Goal: Information Seeking & Learning: Learn about a topic

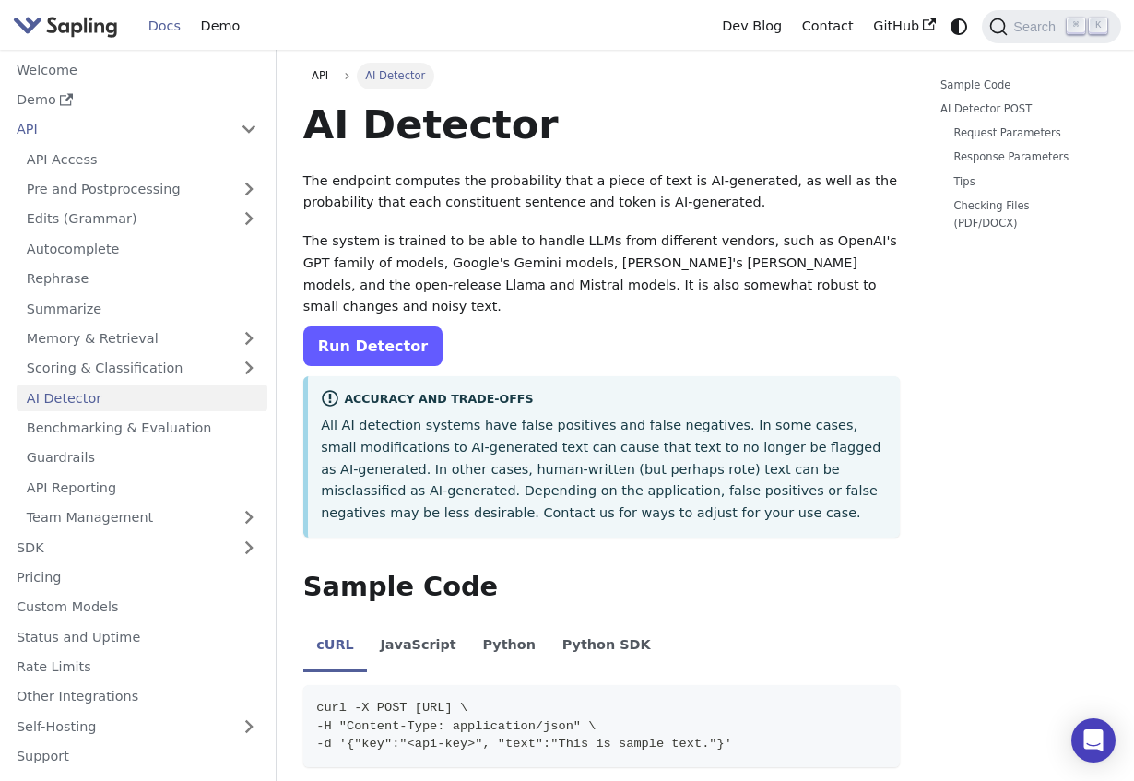
click at [370, 326] on link "Run Detector" at bounding box center [372, 346] width 139 height 40
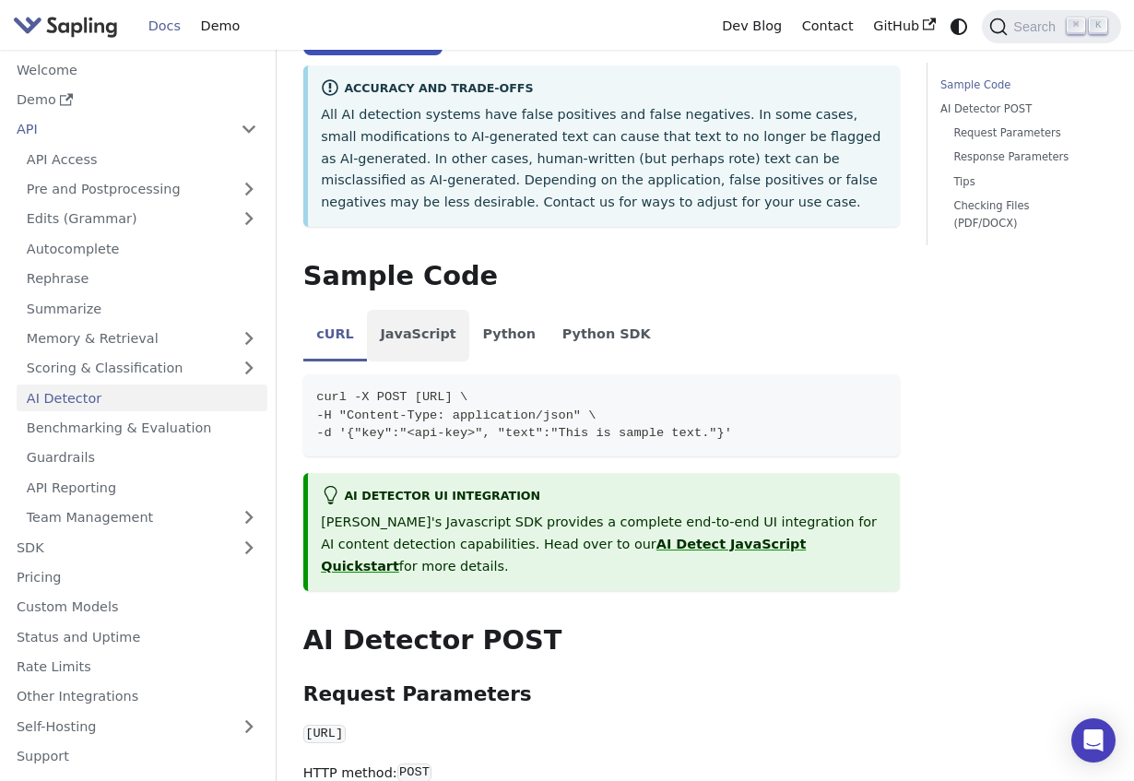
scroll to position [348, 0]
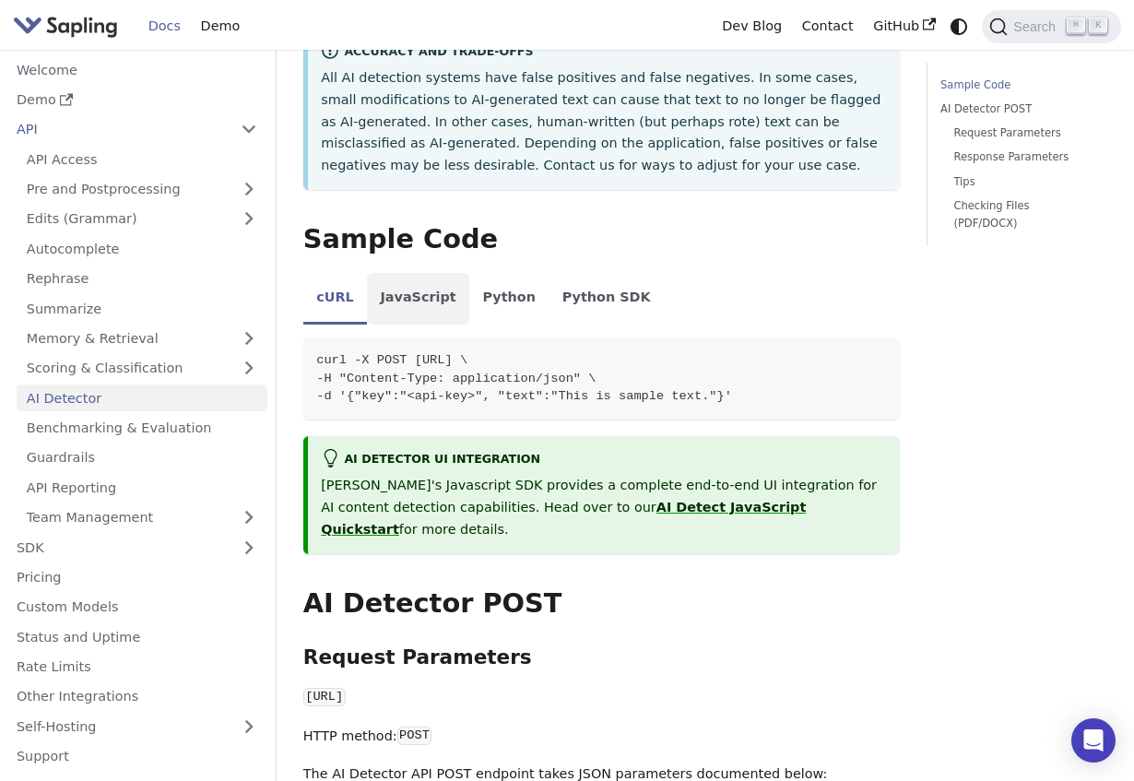
click at [432, 274] on li "JavaScript" at bounding box center [418, 299] width 102 height 52
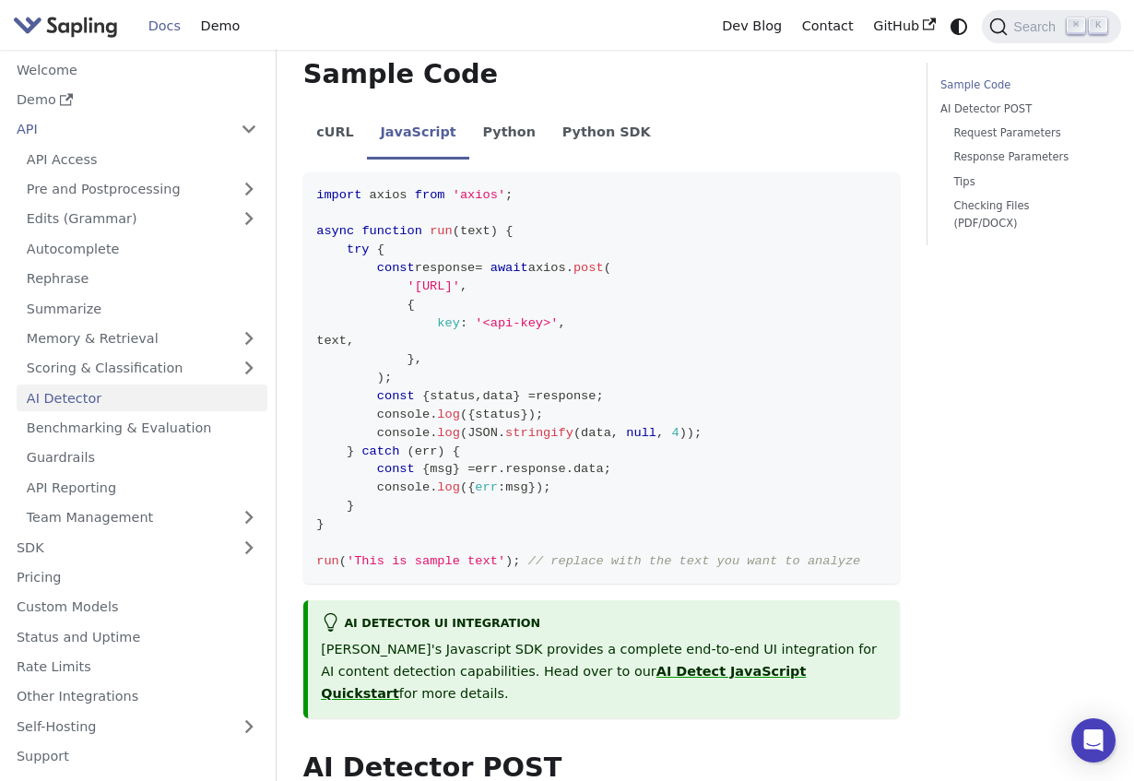
scroll to position [505, 0]
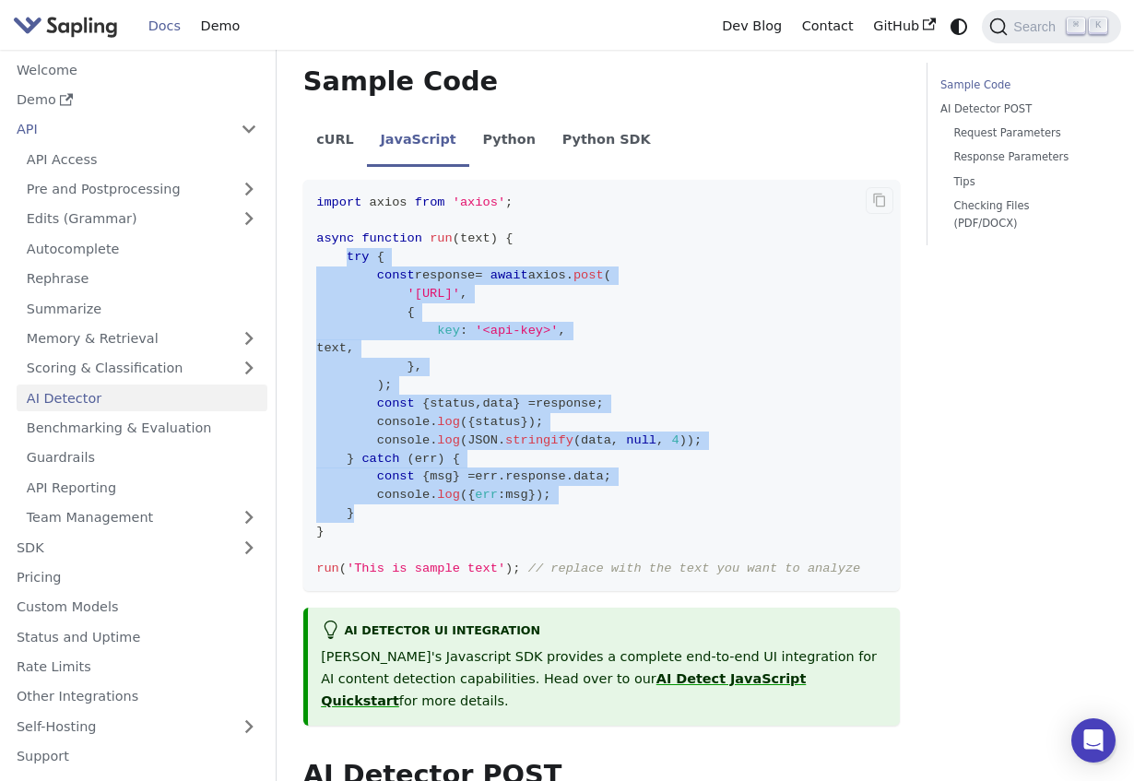
drag, startPoint x: 348, startPoint y: 231, endPoint x: 396, endPoint y: 485, distance: 258.2
click at [396, 485] on code "import axios from 'axios' ; async function run ( text ) { try { const response …" at bounding box center [601, 385] width 596 height 411
copy code "try { const response = await axios . post ( 'https://api.sapling.ai/api/v1/aide…"
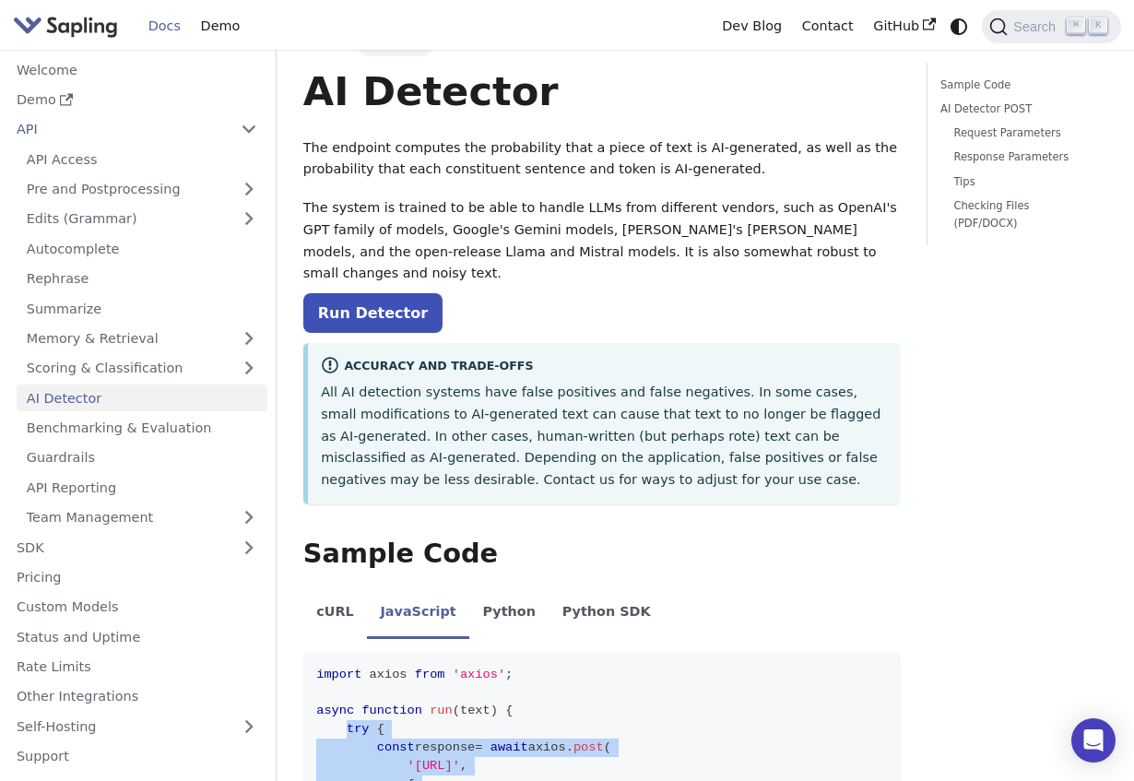
scroll to position [0, 0]
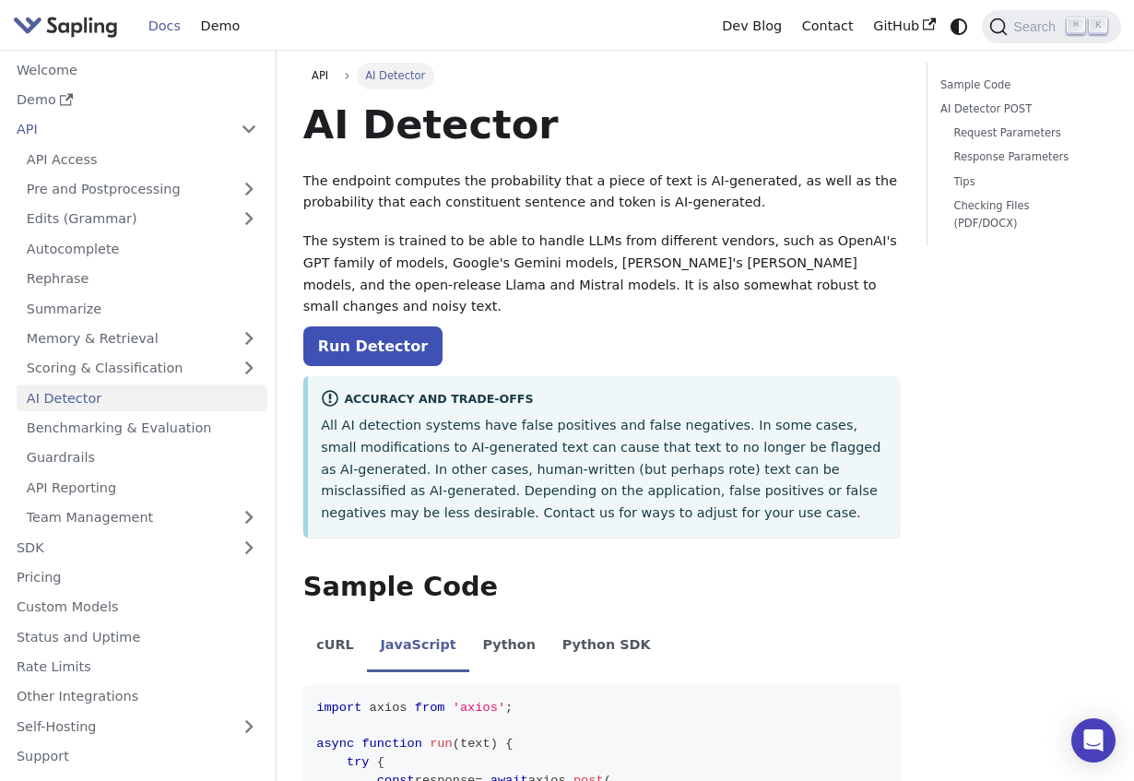
click at [406, 326] on link "Run Detector" at bounding box center [372, 346] width 139 height 40
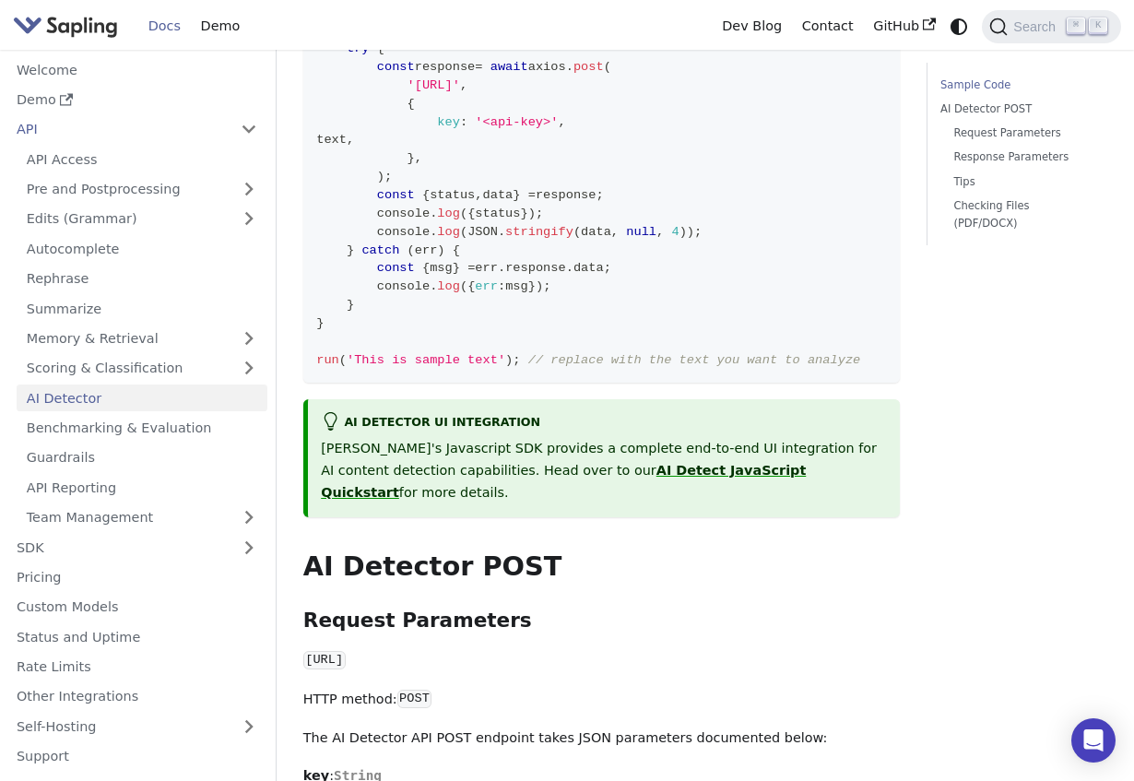
scroll to position [717, 0]
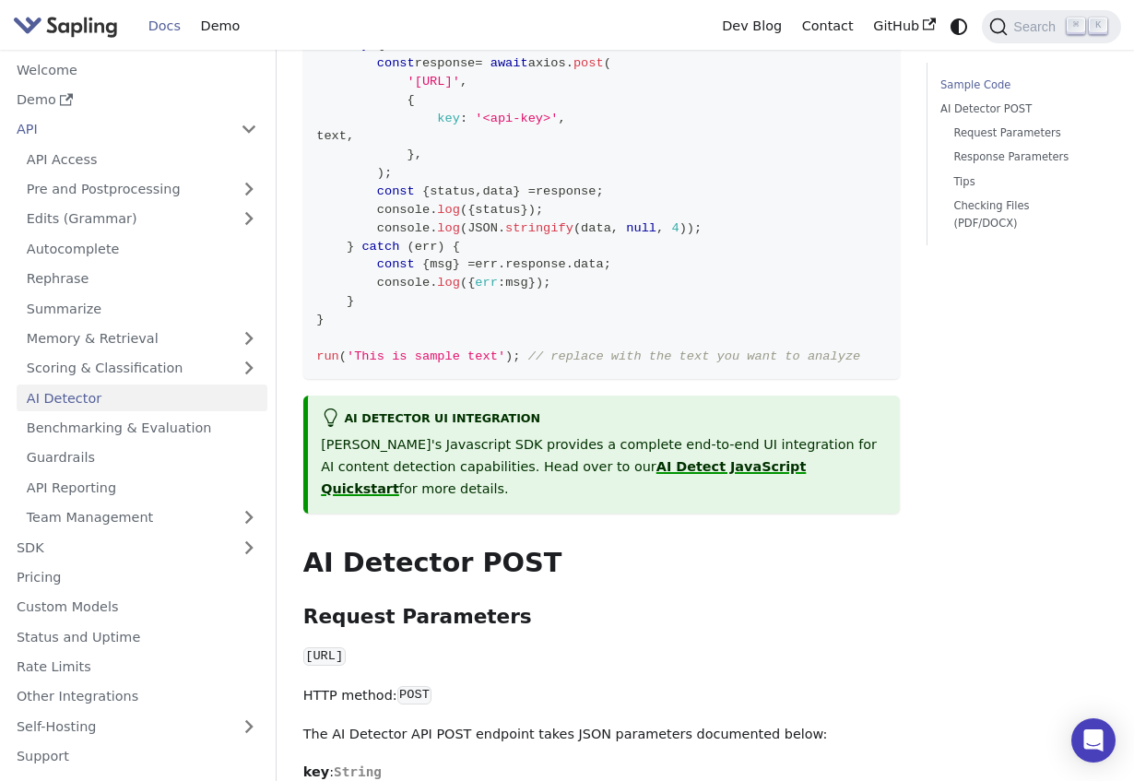
click at [668, 459] on link "AI Detect JavaScript Quickstart" at bounding box center [563, 477] width 485 height 37
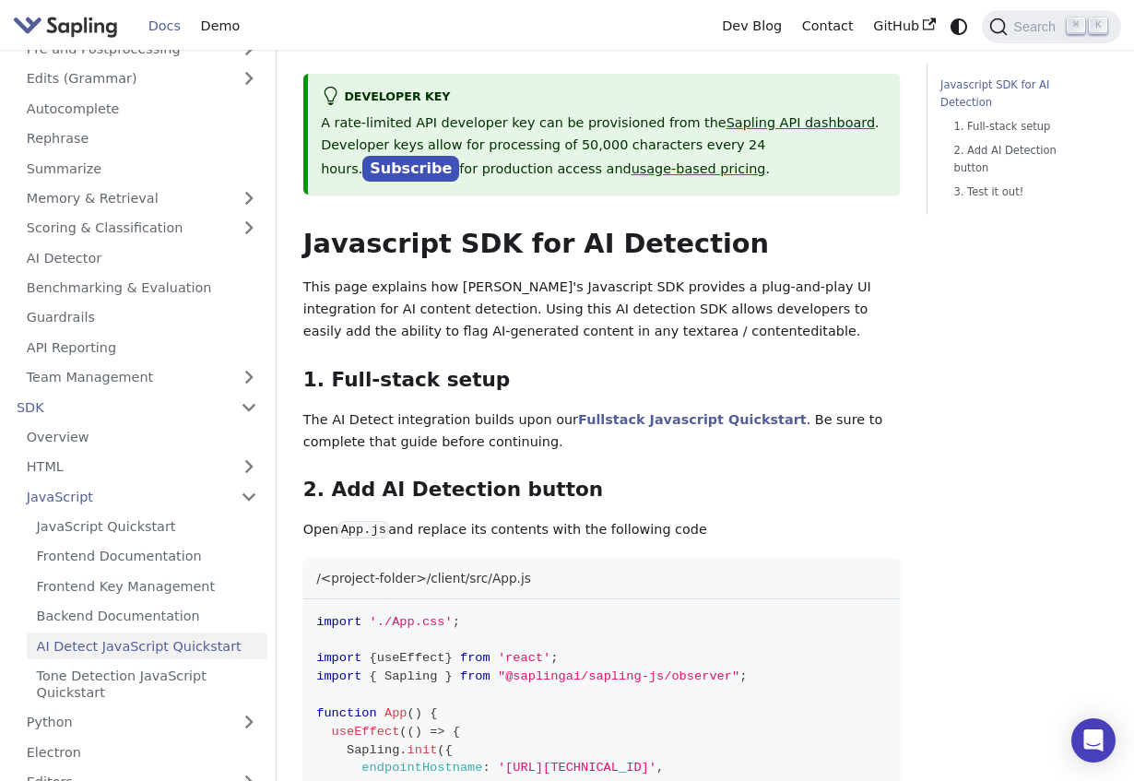
scroll to position [29, 0]
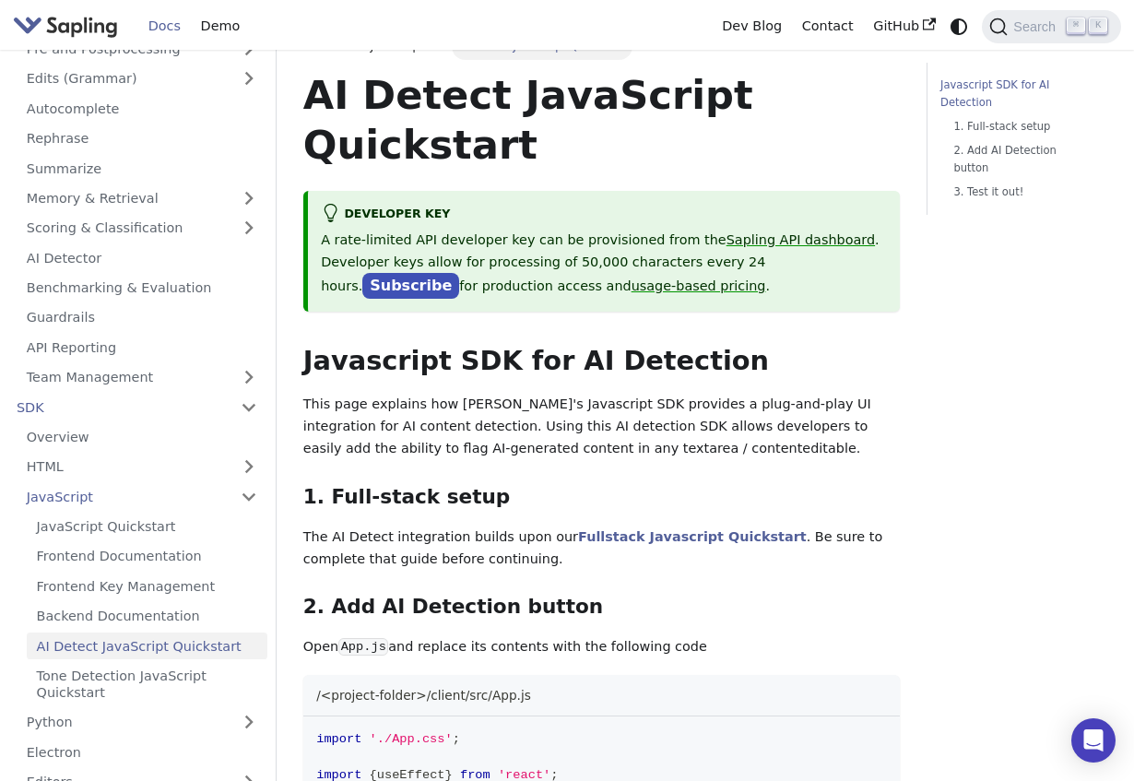
click at [122, 242] on ul "API Access Pre and Postprocessing Edits (Grammar) Autocomplete Rephrase Summari…" at bounding box center [136, 198] width 261 height 384
click at [122, 250] on link "AI Detector" at bounding box center [142, 257] width 251 height 27
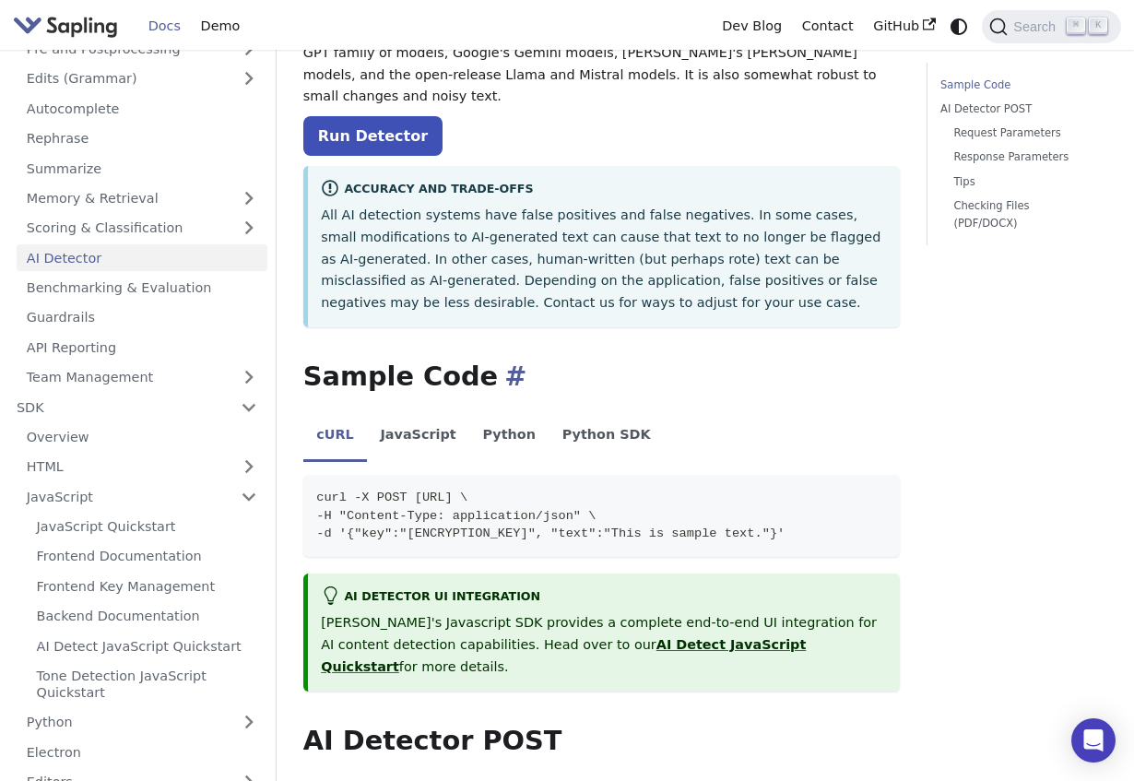
scroll to position [216, 0]
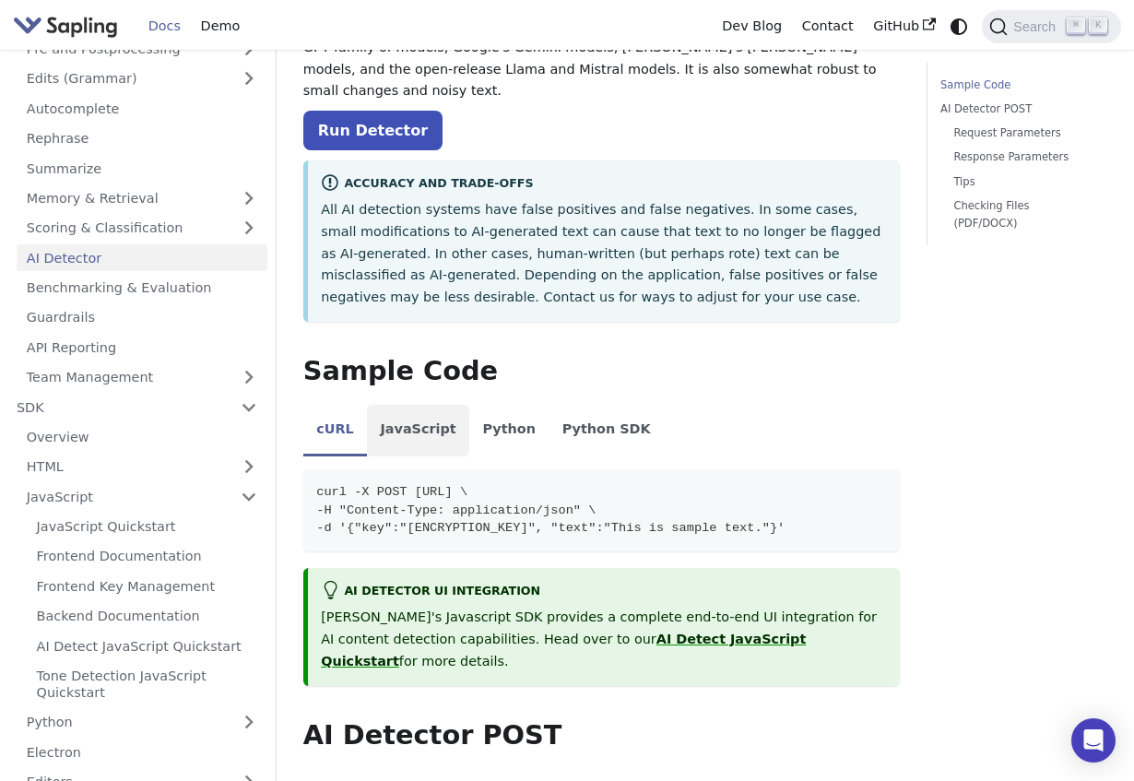
click at [456, 417] on li "JavaScript" at bounding box center [418, 431] width 102 height 52
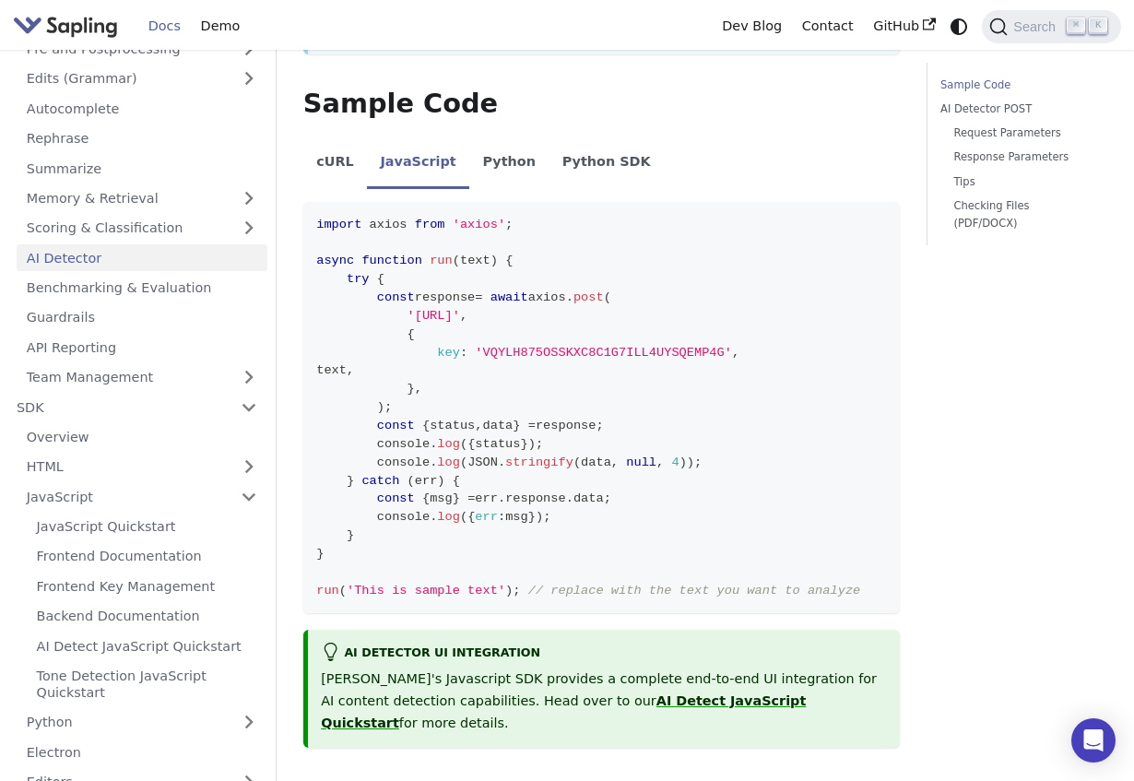
scroll to position [489, 0]
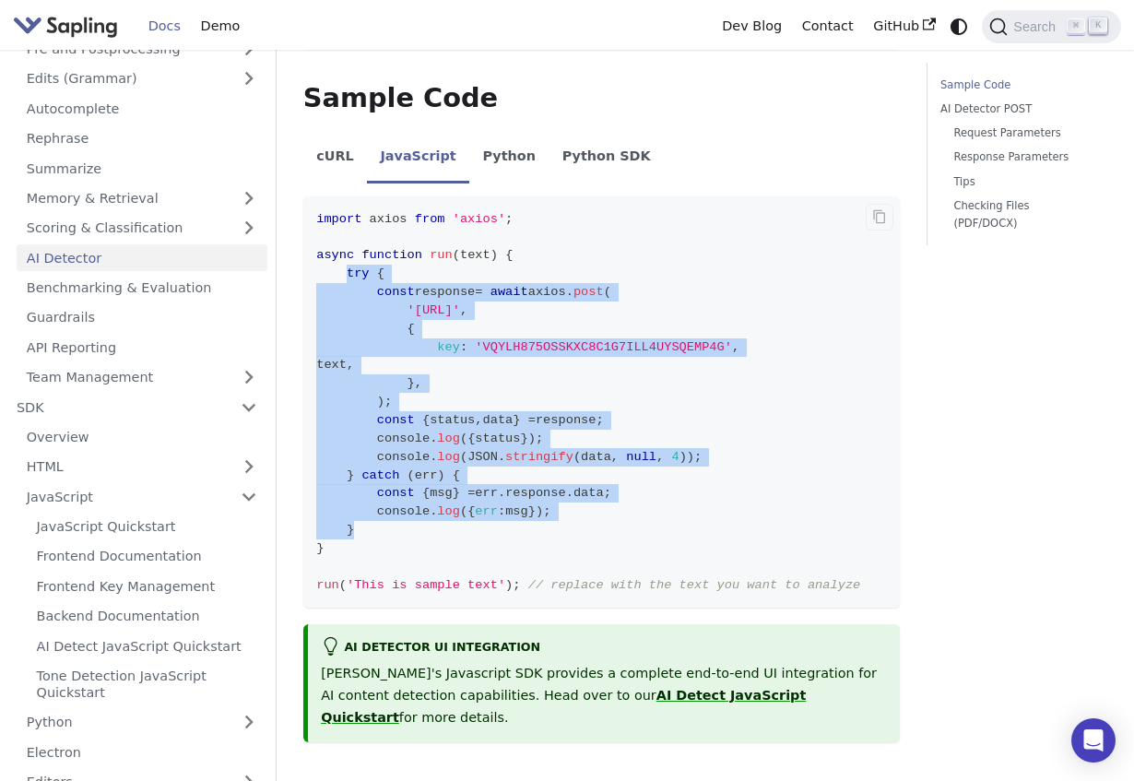
drag, startPoint x: 344, startPoint y: 254, endPoint x: 394, endPoint y: 501, distance: 252.9
click at [394, 501] on code "import axios from 'axios' ; async function run ( text ) { try { const response …" at bounding box center [601, 401] width 596 height 411
copy code "try { const response = await axios . post ( 'https://api.sapling.ai/api/v1/aide…"
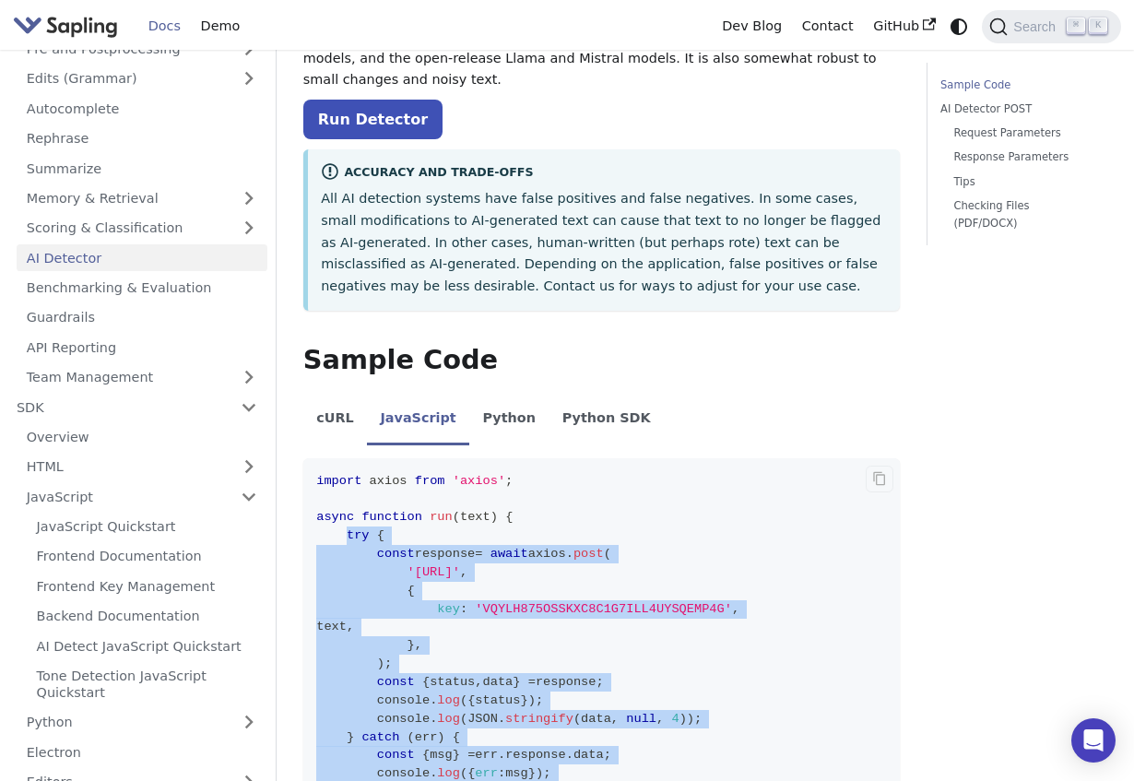
scroll to position [208, 0]
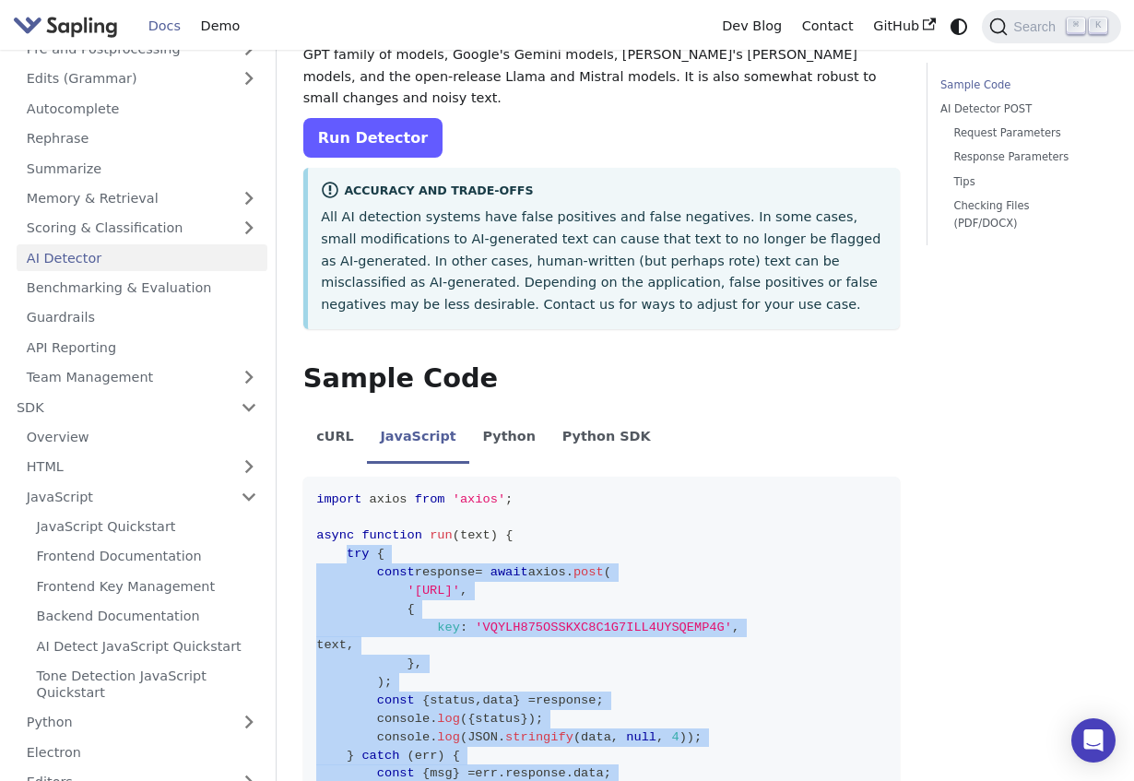
click at [363, 131] on link "Run Detector" at bounding box center [372, 138] width 139 height 40
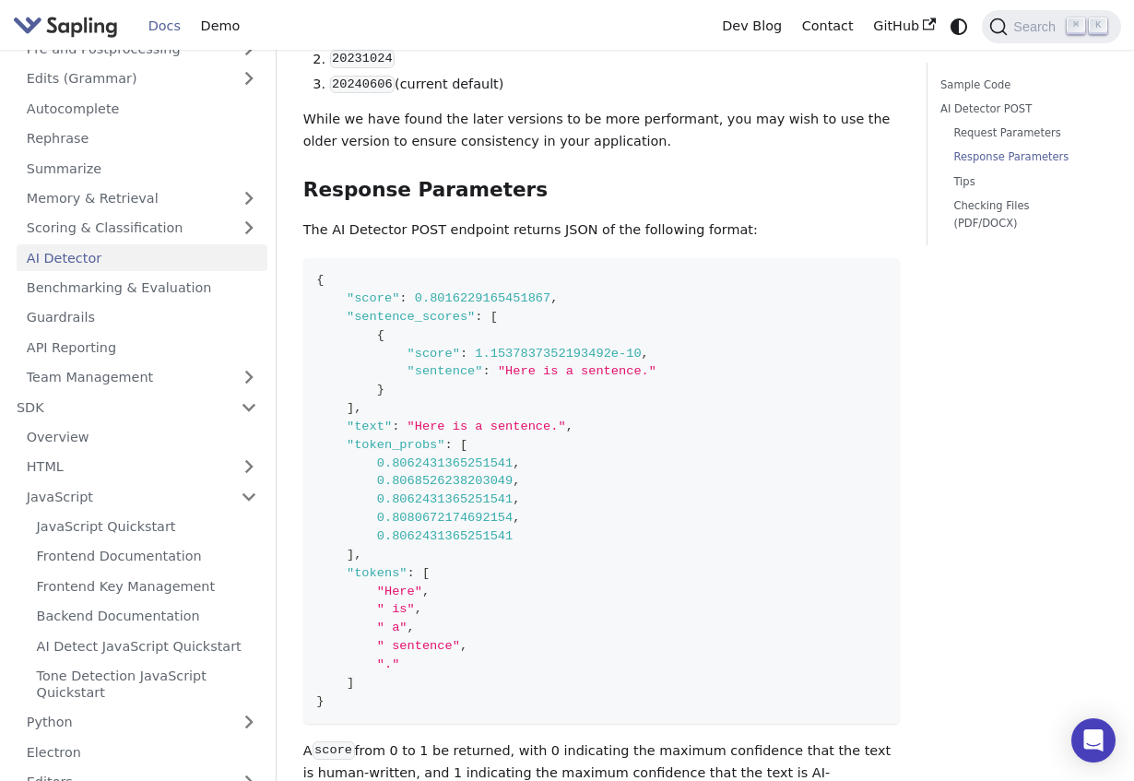
scroll to position [1890, 0]
click at [106, 26] on img "Main" at bounding box center [65, 26] width 105 height 27
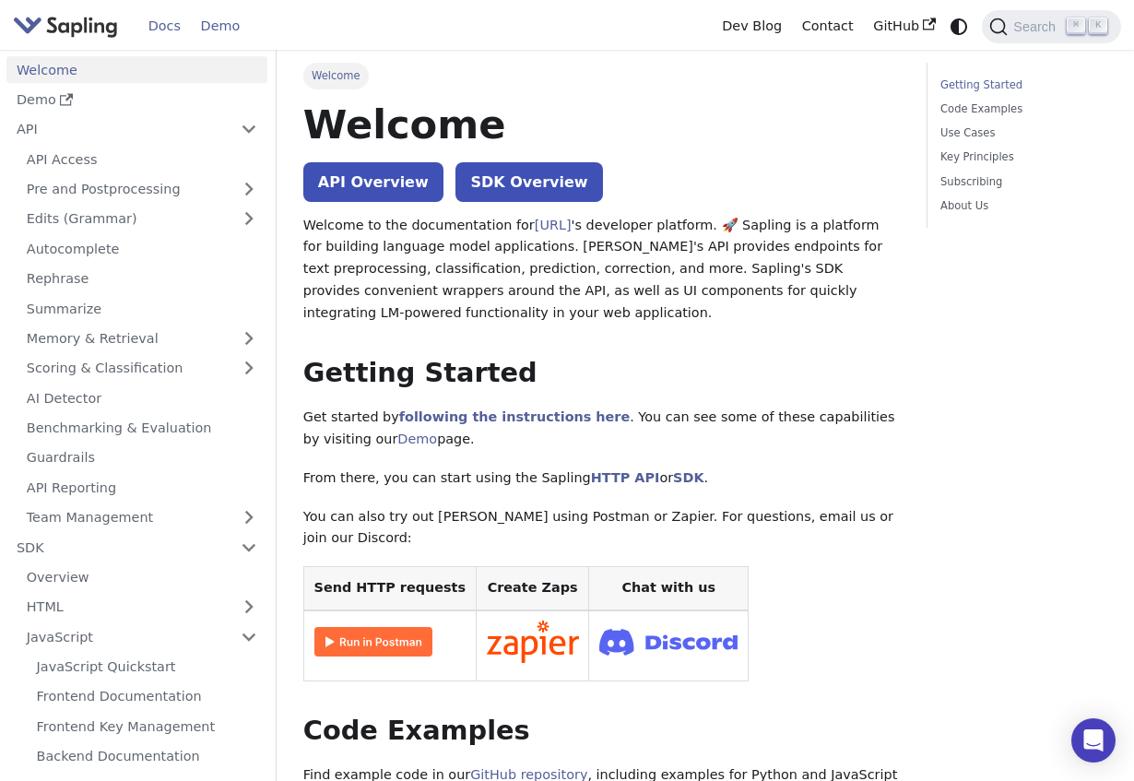
click at [203, 26] on link "Demo" at bounding box center [220, 26] width 59 height 29
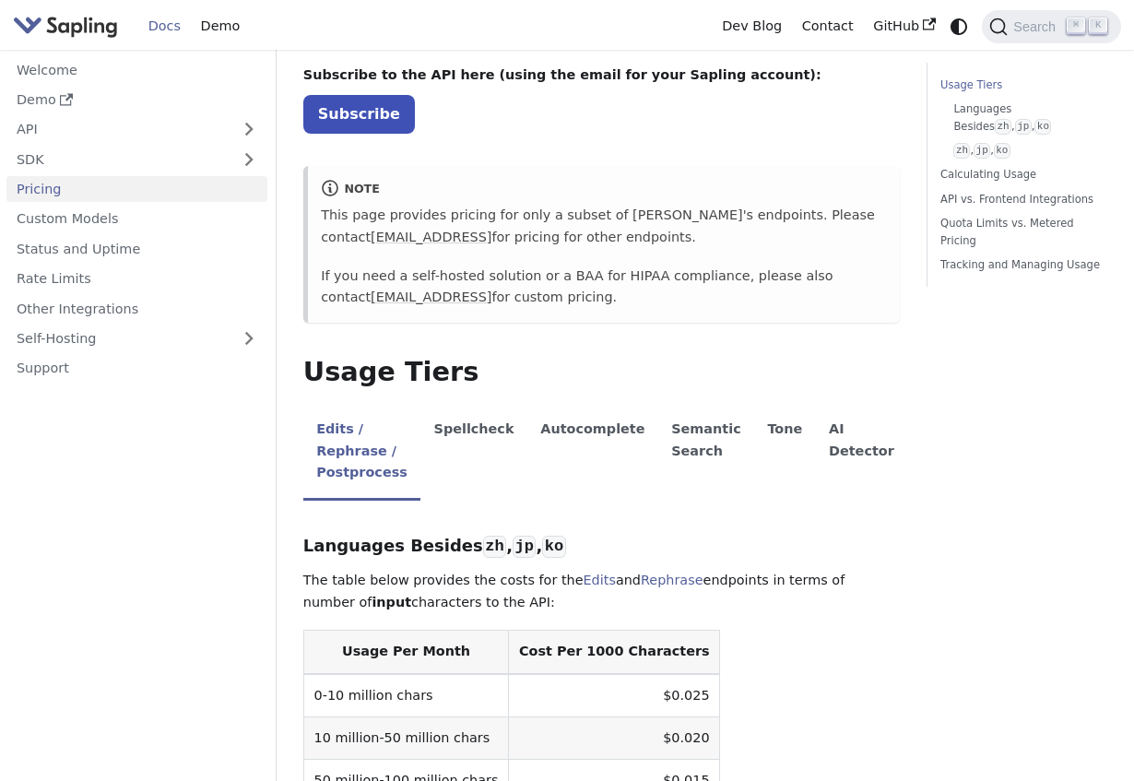
scroll to position [134, 0]
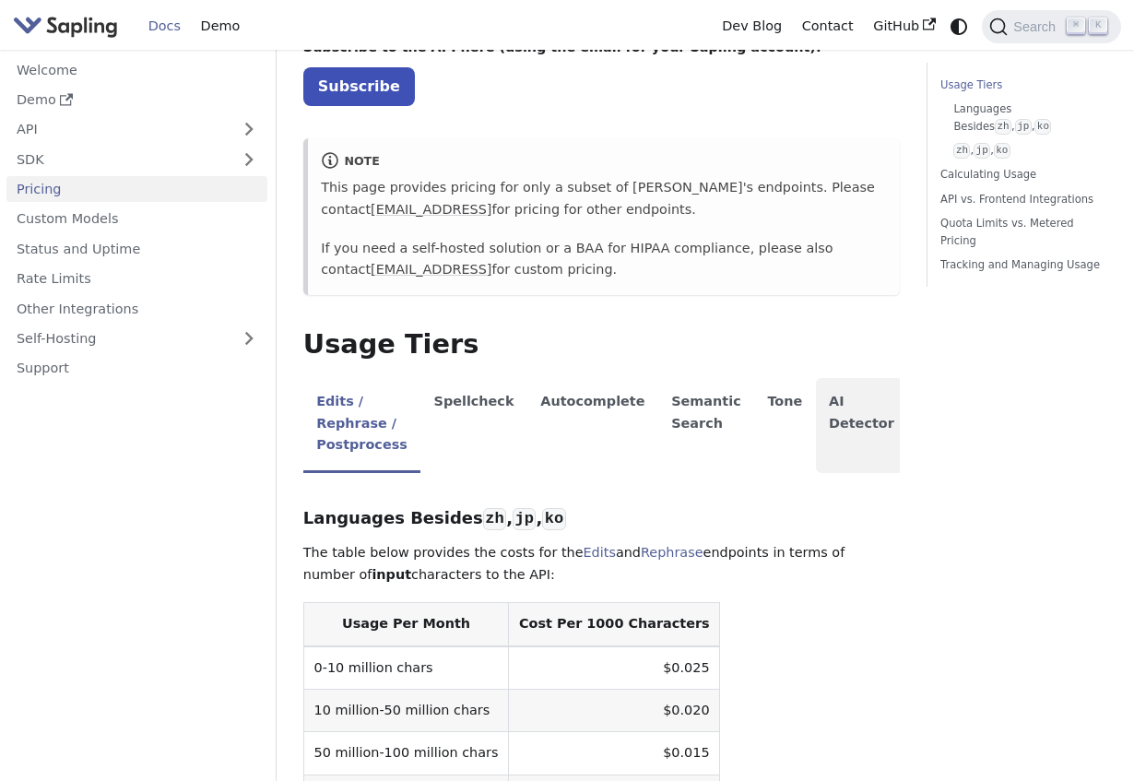
click at [816, 419] on li "AI Detector" at bounding box center [862, 425] width 92 height 95
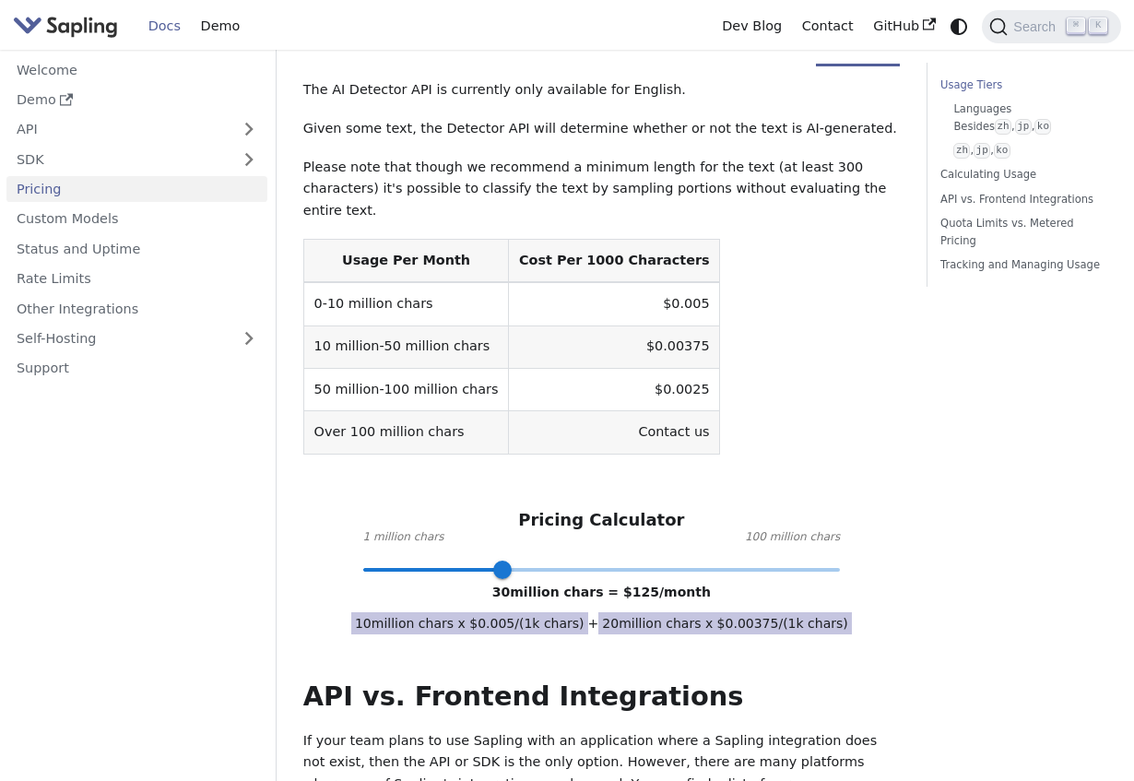
scroll to position [556, 0]
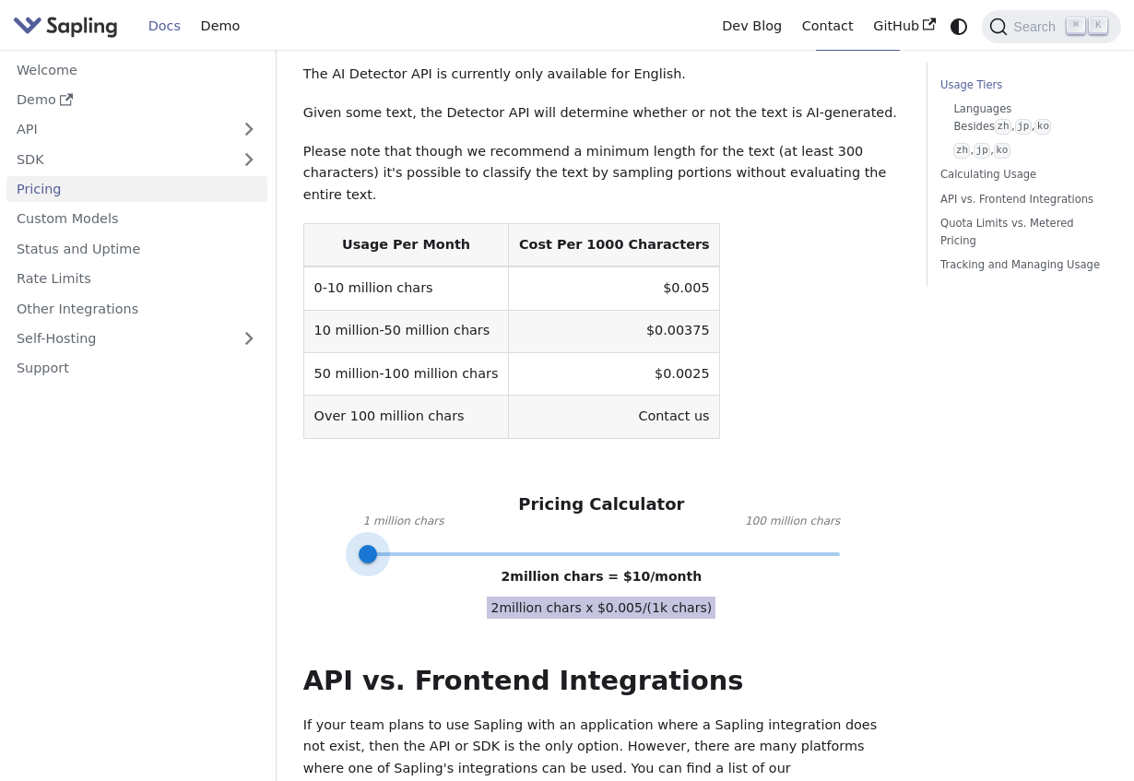
type input "1"
drag, startPoint x: 497, startPoint y: 539, endPoint x: 342, endPoint y: 560, distance: 156.3
click at [342, 560] on div "API Pricing Subscribe to the API here (using the email for your Sapling account…" at bounding box center [601, 687] width 596 height 2286
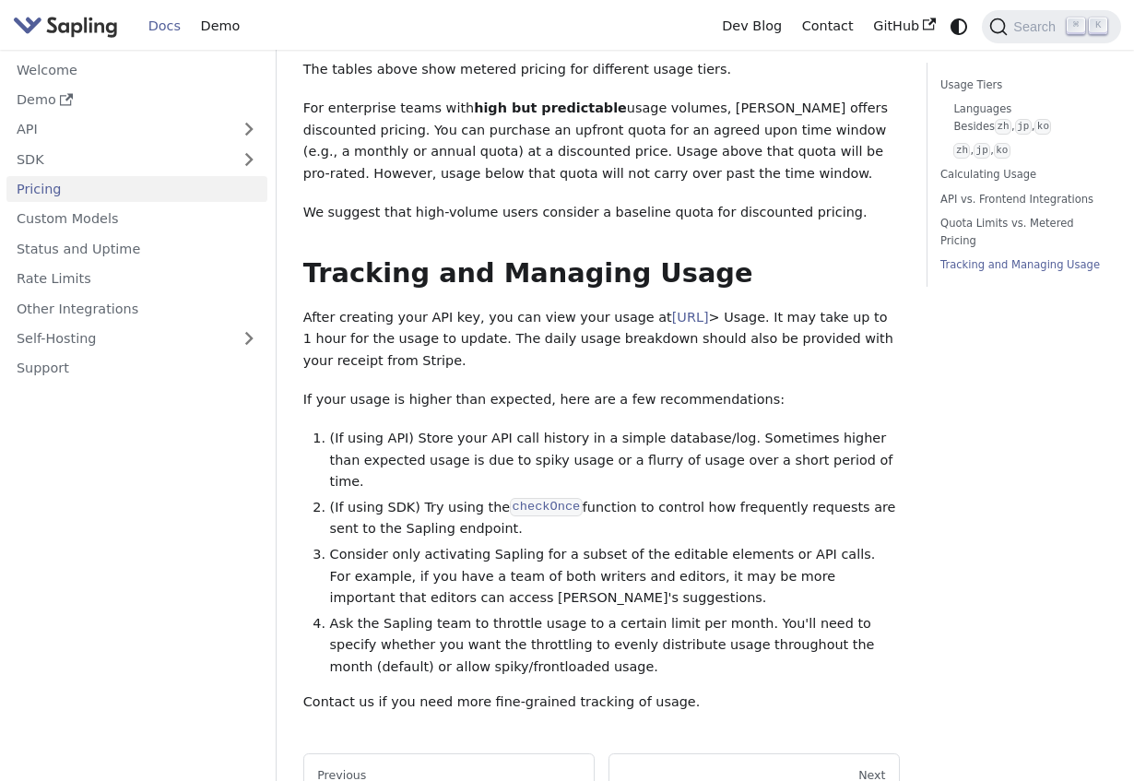
scroll to position [1676, 0]
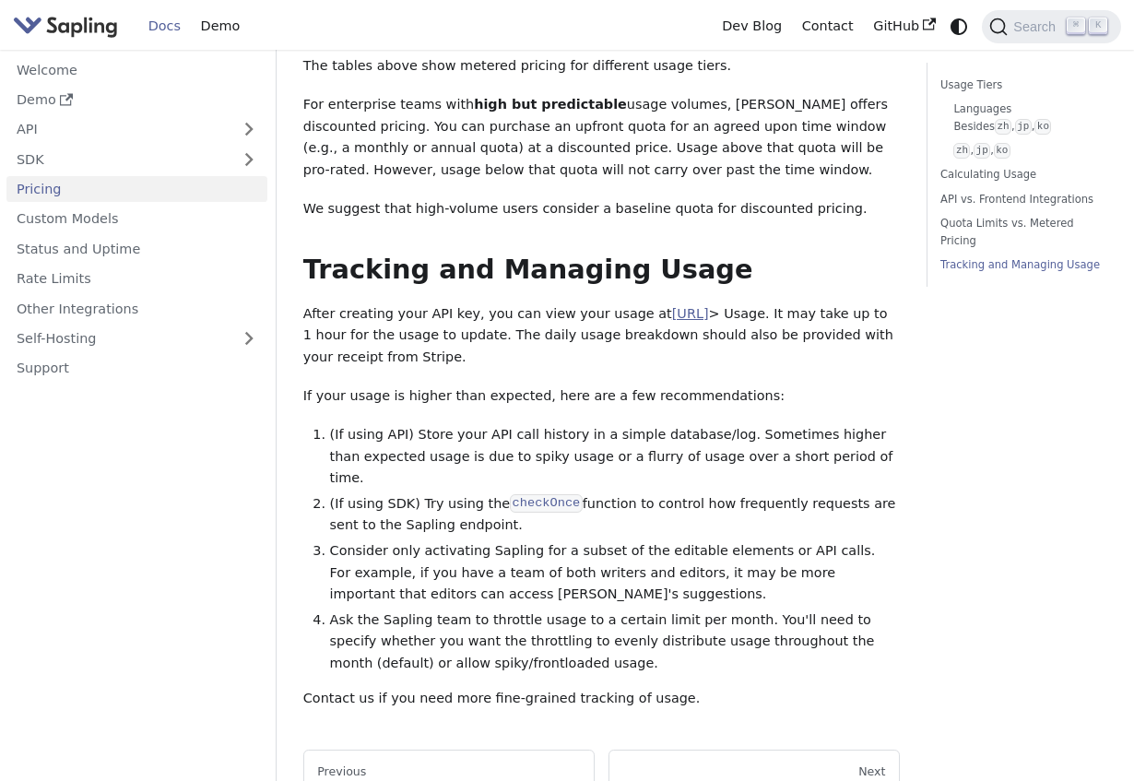
click at [678, 306] on link "[URL]" at bounding box center [690, 313] width 37 height 15
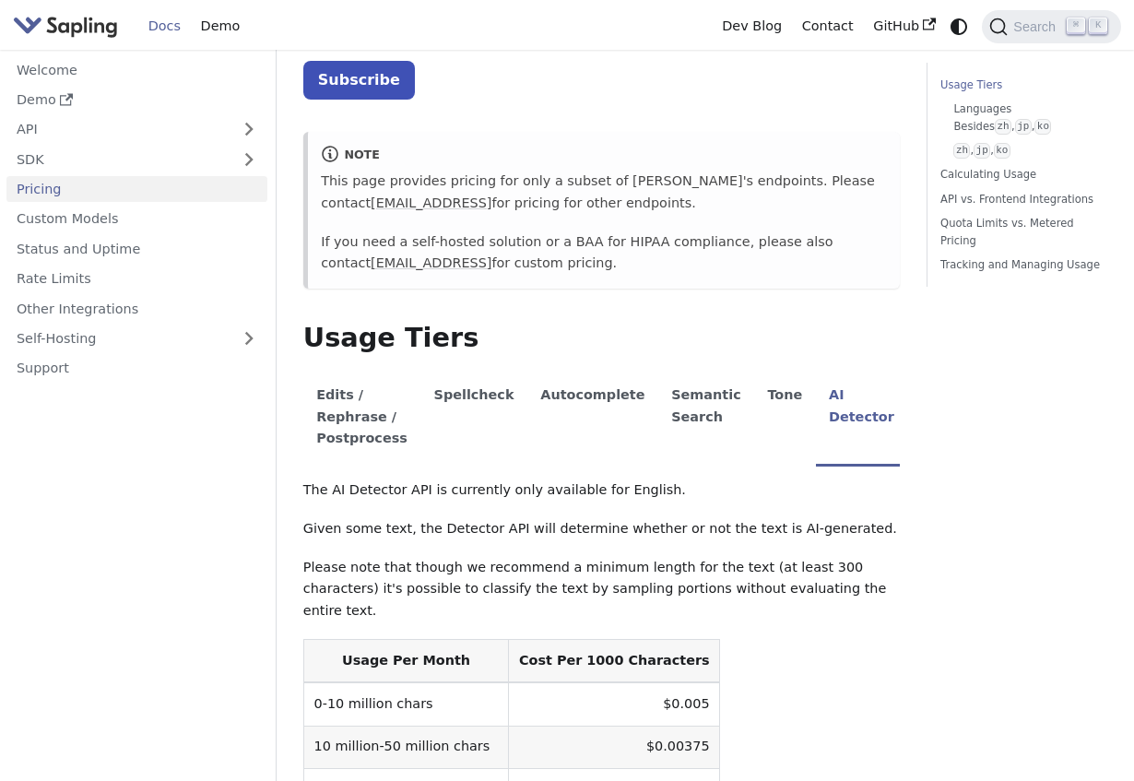
scroll to position [138, 0]
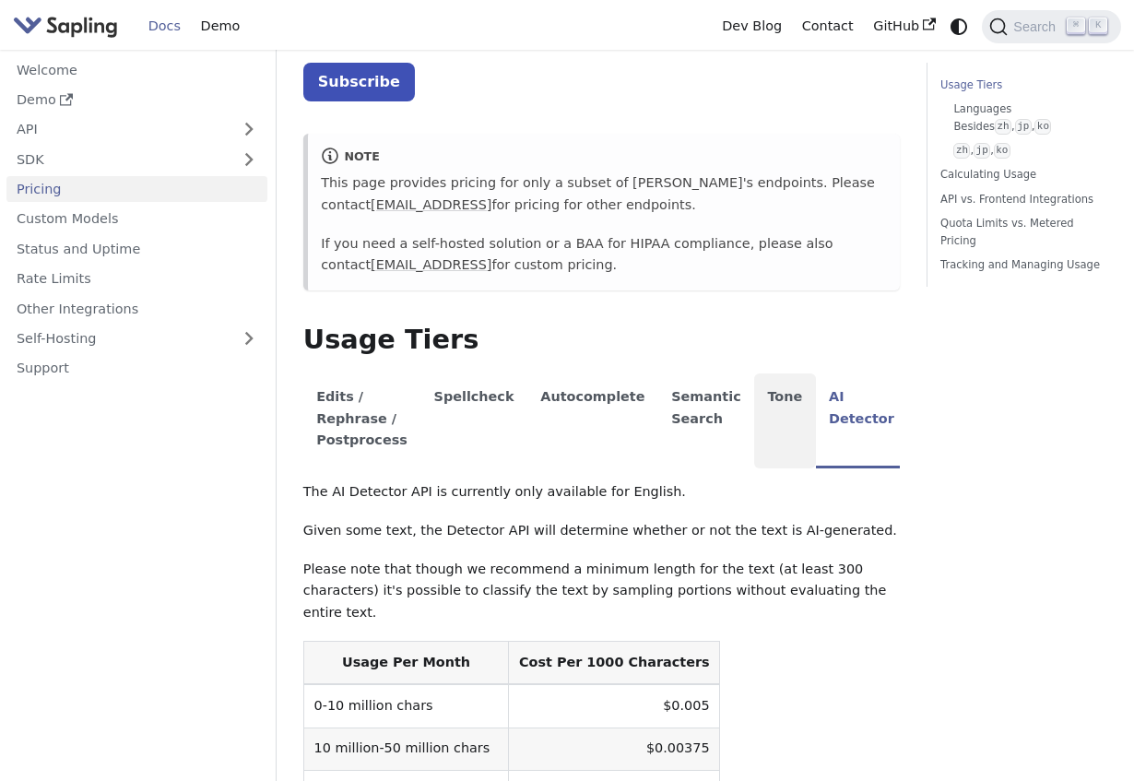
click at [754, 416] on li "Tone" at bounding box center [785, 420] width 62 height 95
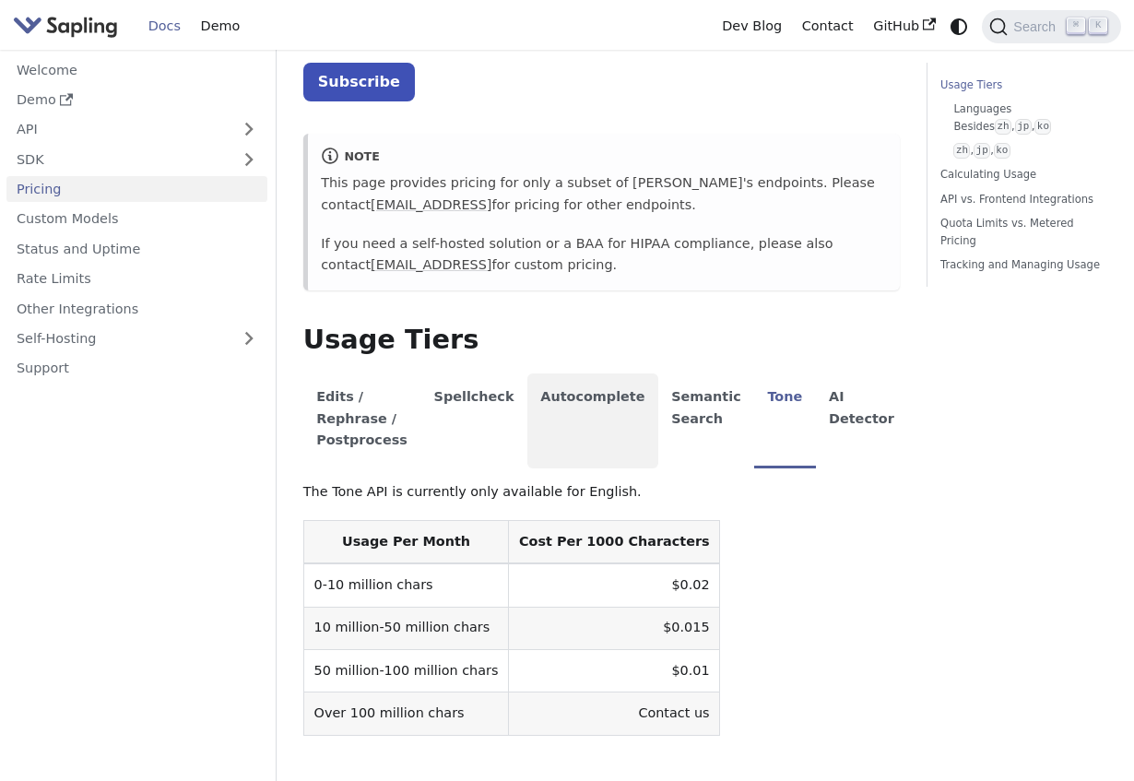
click at [581, 405] on li "Autocomplete" at bounding box center [592, 420] width 131 height 95
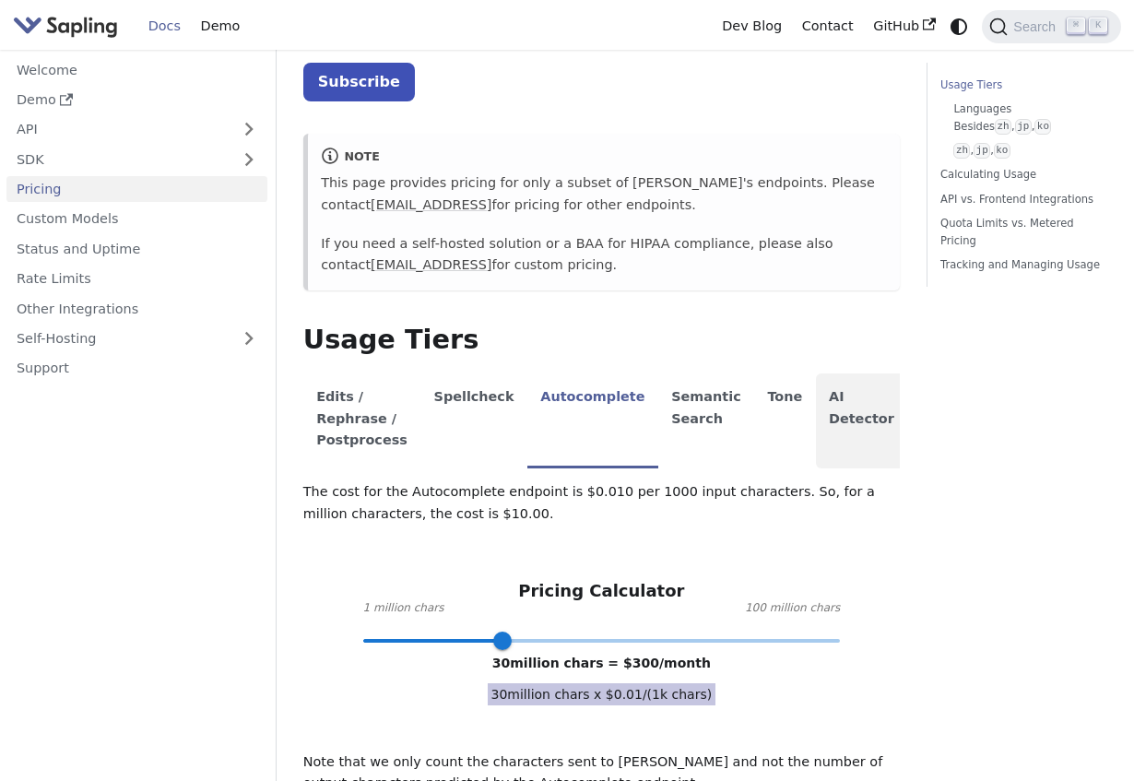
click at [816, 419] on li "AI Detector" at bounding box center [862, 420] width 92 height 95
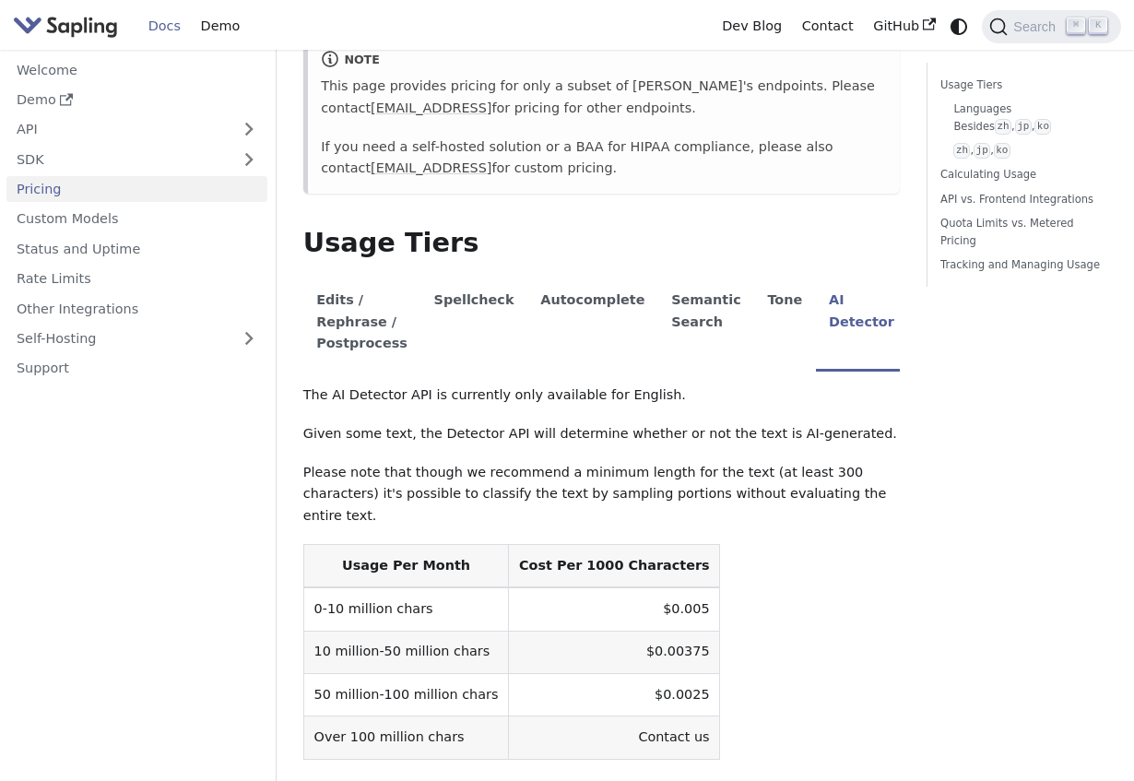
scroll to position [0, 0]
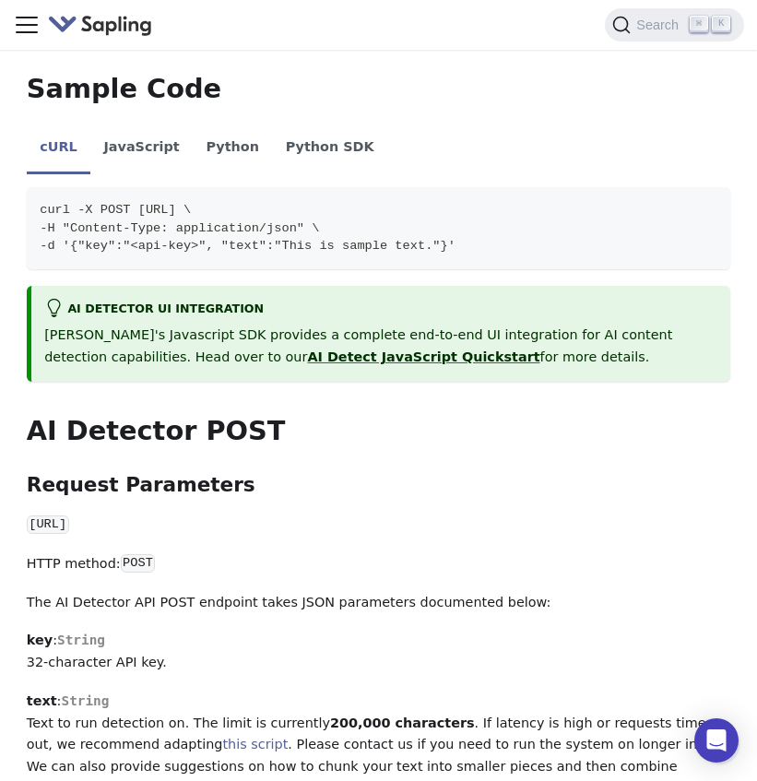
scroll to position [493, 0]
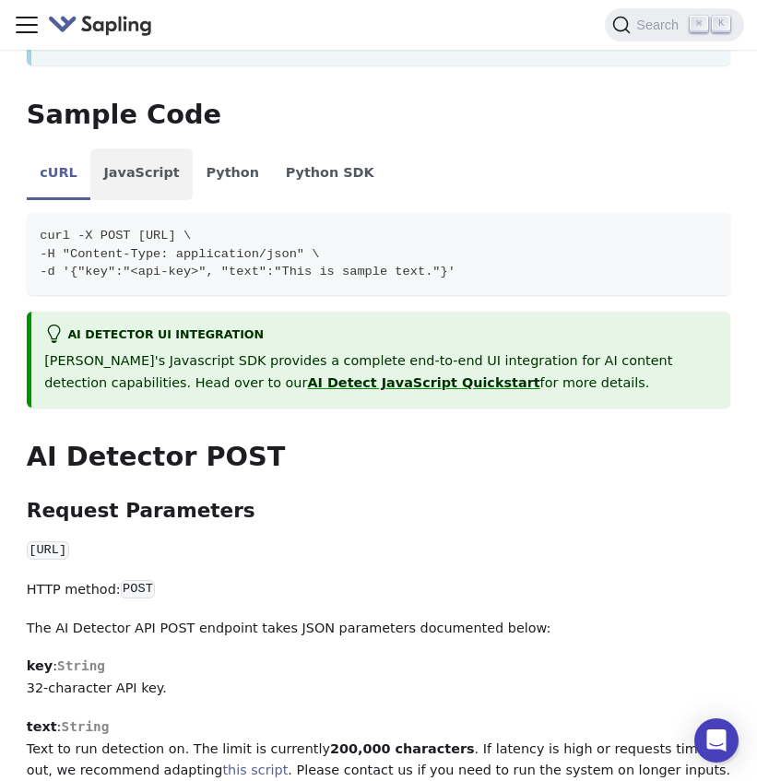
click at [150, 153] on li "JavaScript" at bounding box center [141, 174] width 102 height 52
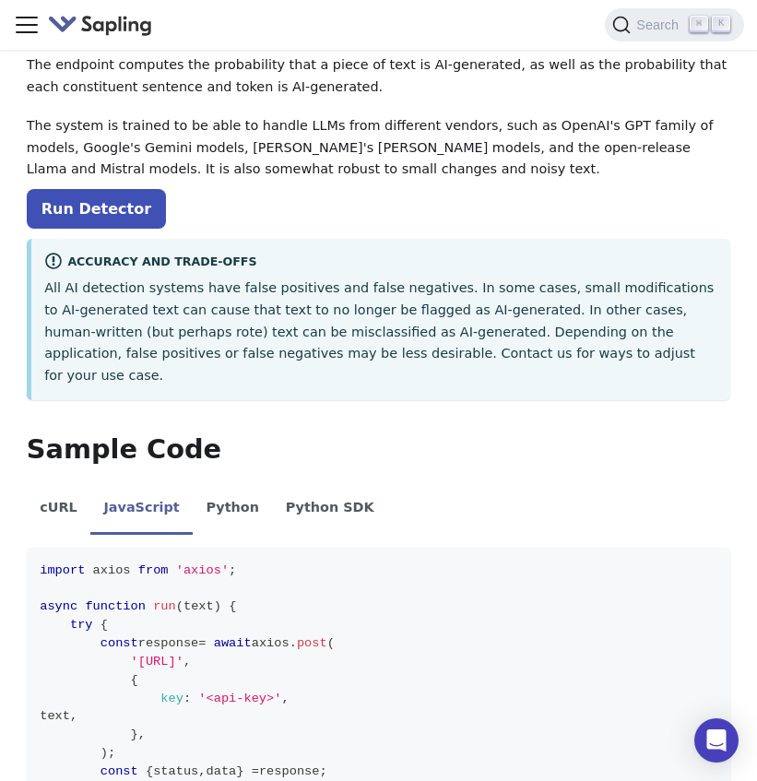
scroll to position [0, 0]
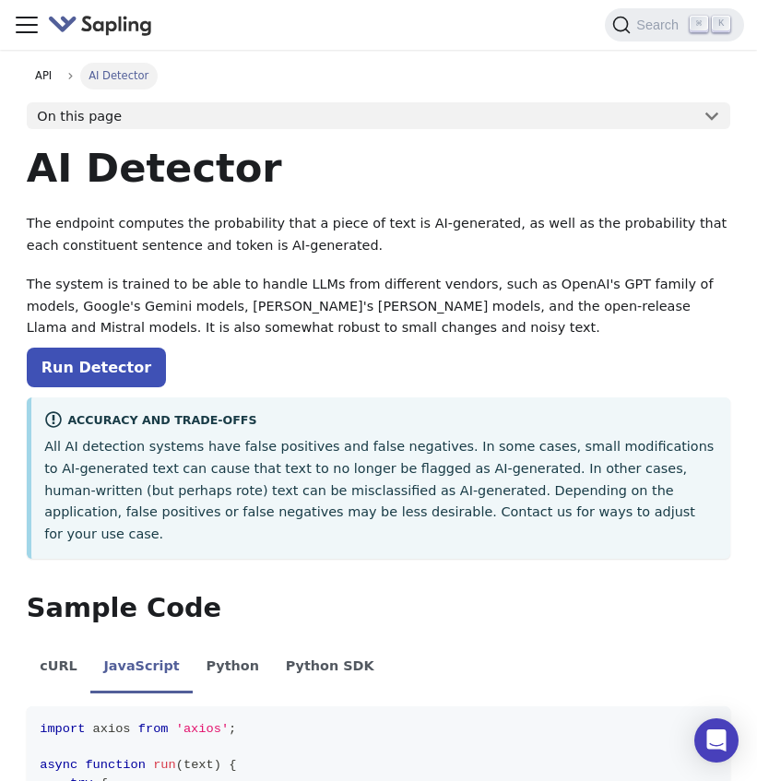
click at [42, 41] on div "Docs Demo" at bounding box center [378, 24] width 730 height 37
click at [32, 25] on icon "Toggle navigation bar" at bounding box center [27, 25] width 20 height 15
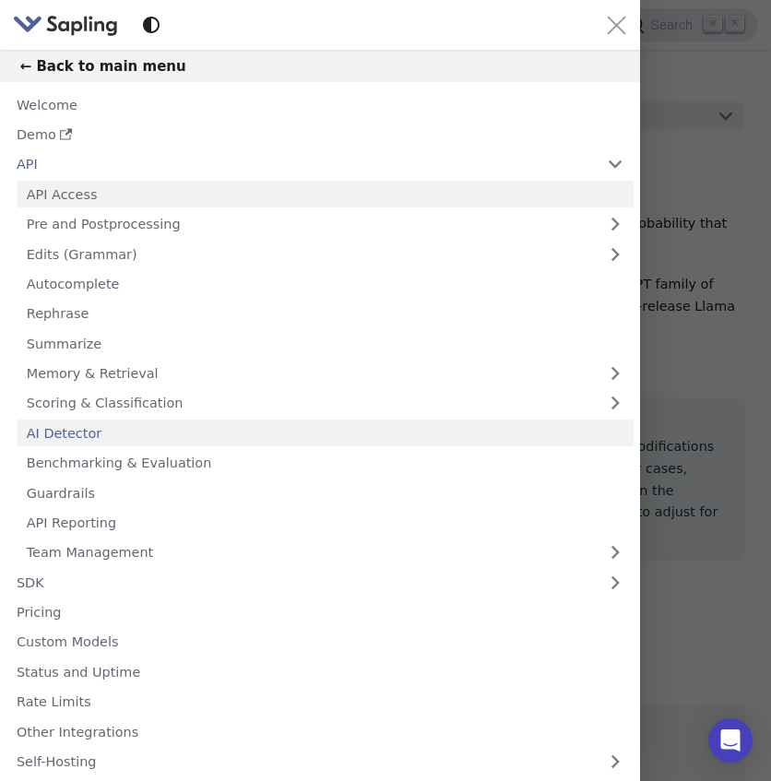
click at [145, 186] on link "API Access" at bounding box center [325, 194] width 617 height 27
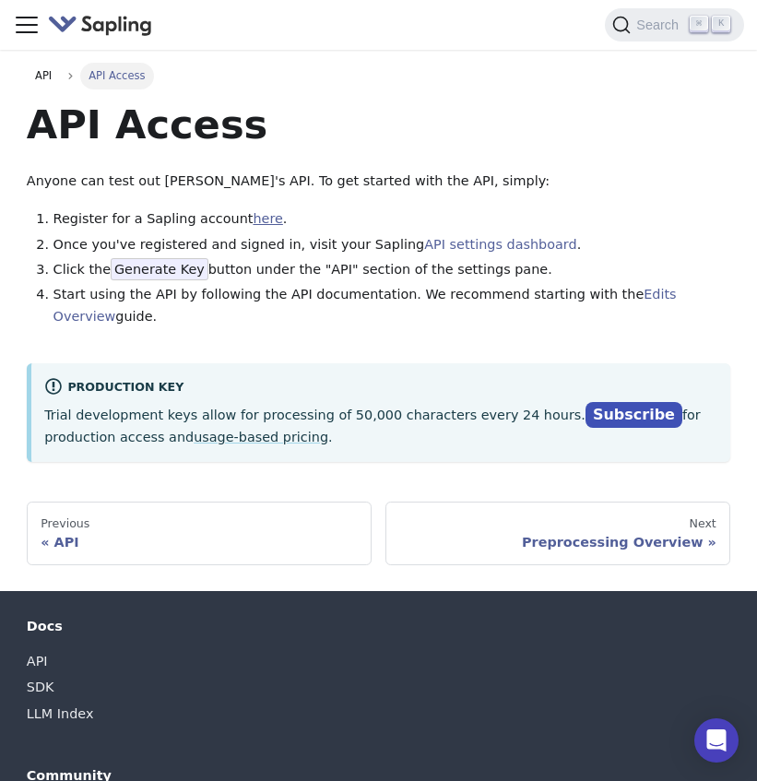
click at [253, 222] on link "here" at bounding box center [267, 218] width 29 height 15
click at [430, 242] on link "API settings dashboard" at bounding box center [500, 244] width 152 height 15
click at [616, 291] on link "Edits Overview" at bounding box center [364, 305] width 623 height 37
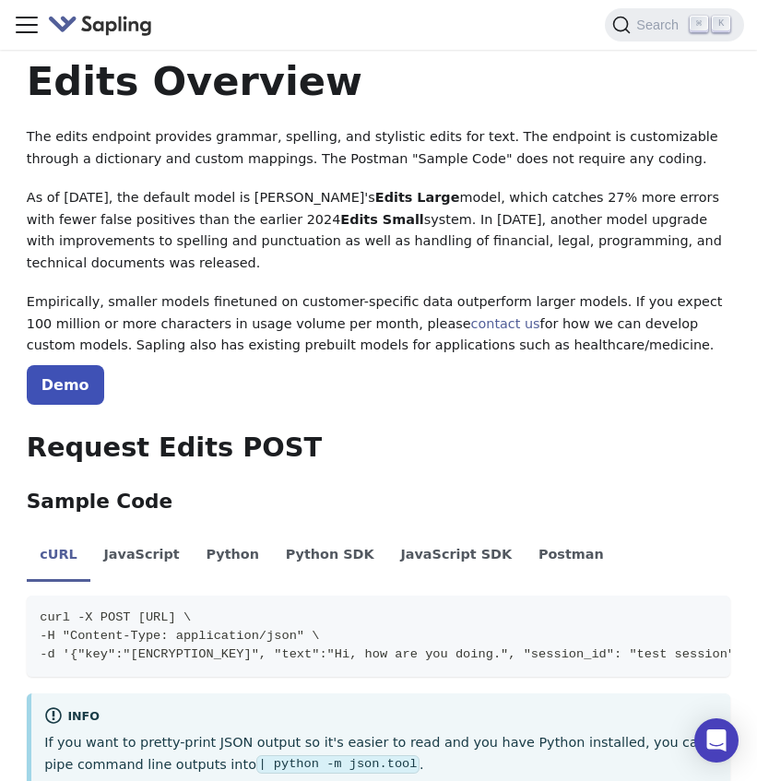
scroll to position [88, 0]
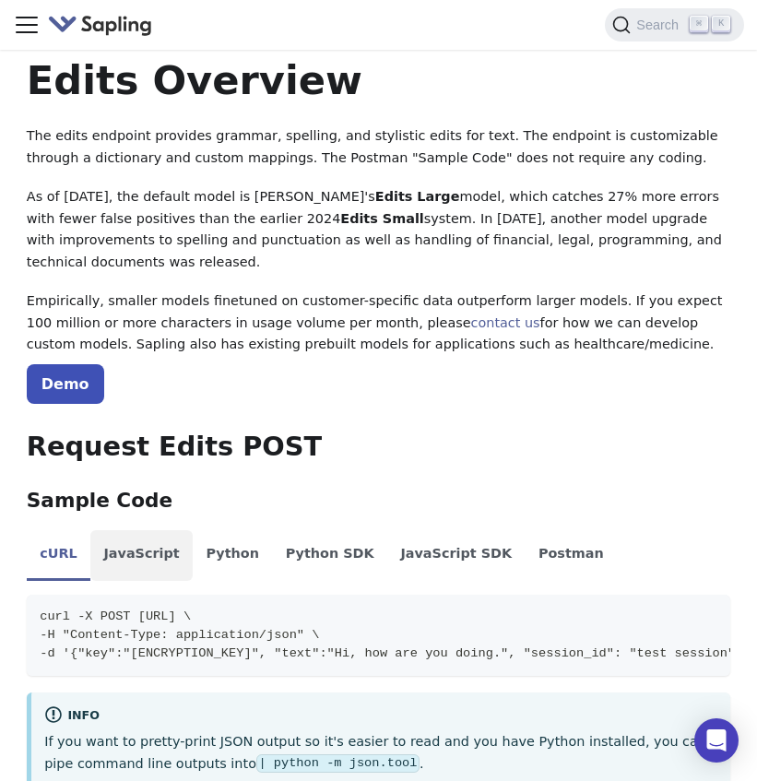
click at [174, 553] on li "JavaScript" at bounding box center [141, 556] width 102 height 52
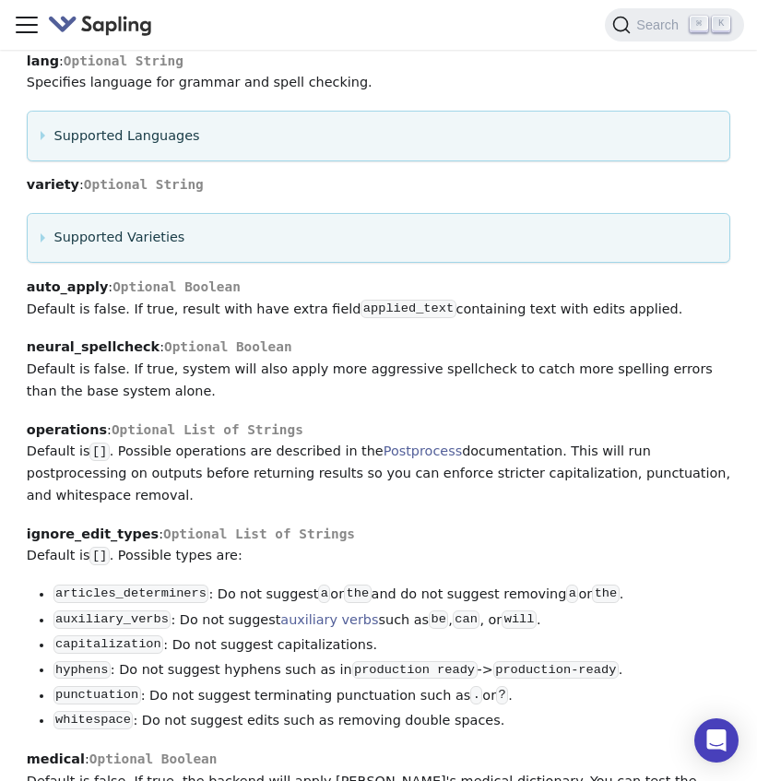
scroll to position [2088, 0]
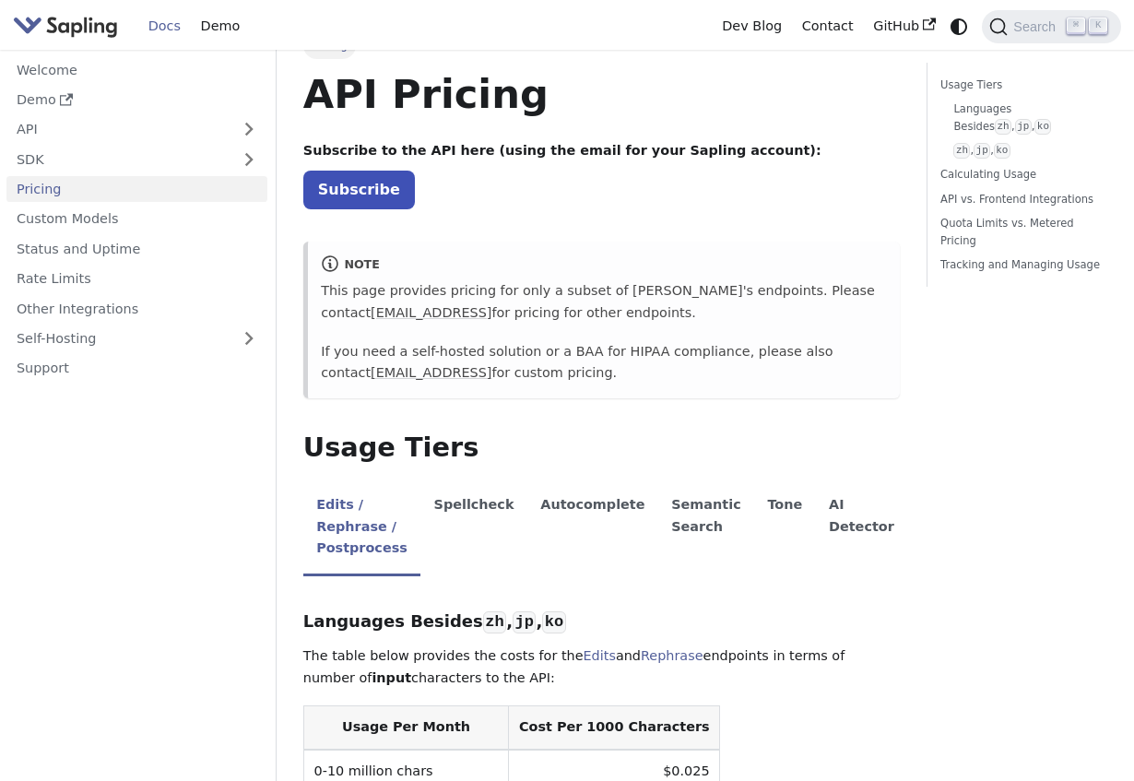
scroll to position [36, 0]
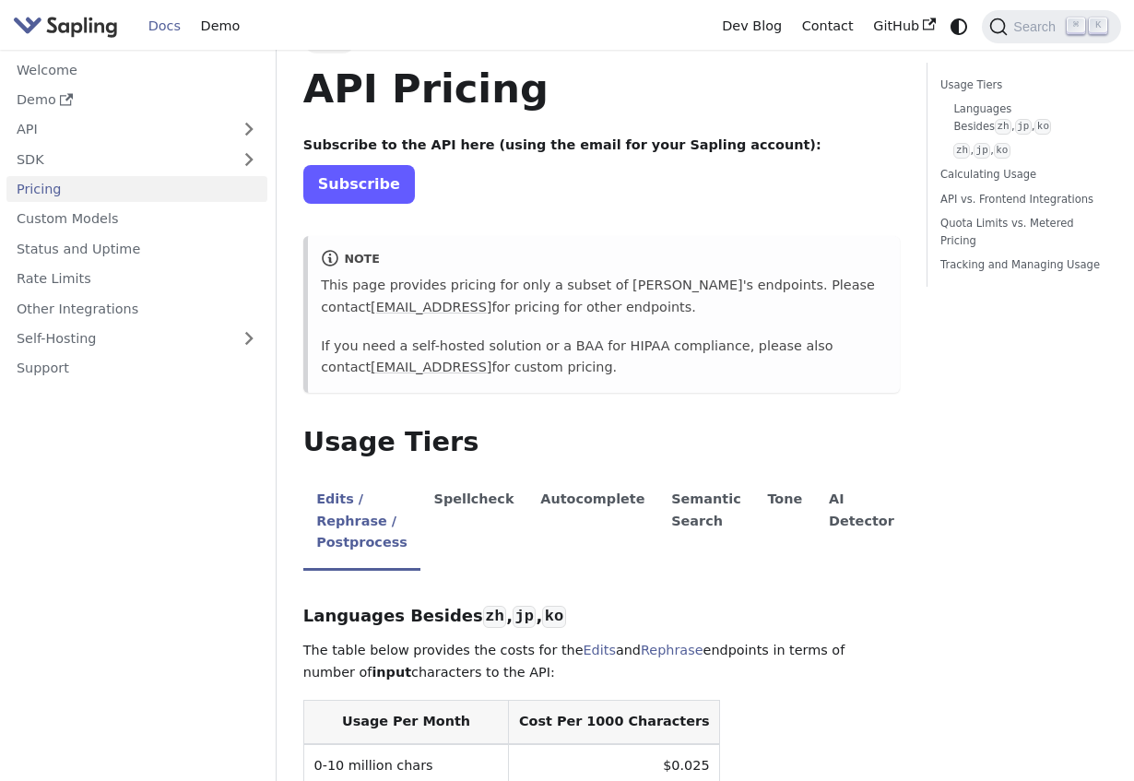
click at [382, 171] on link "Subscribe" at bounding box center [359, 184] width 112 height 38
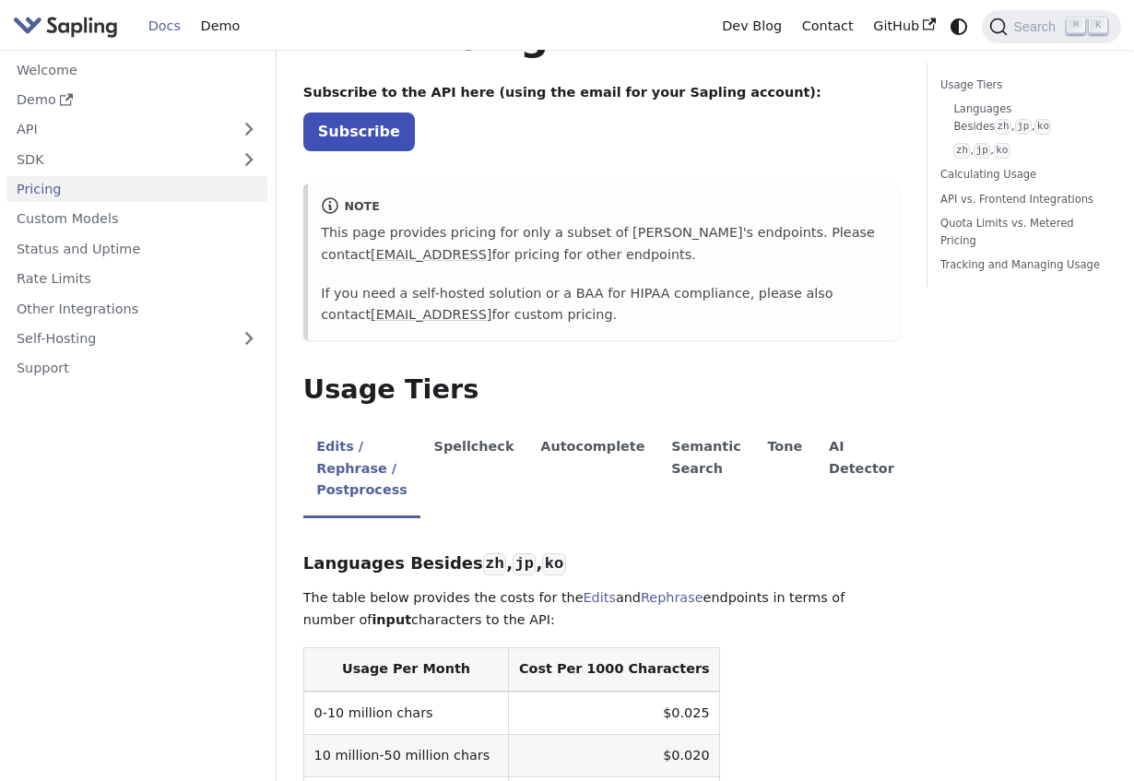
scroll to position [114, 0]
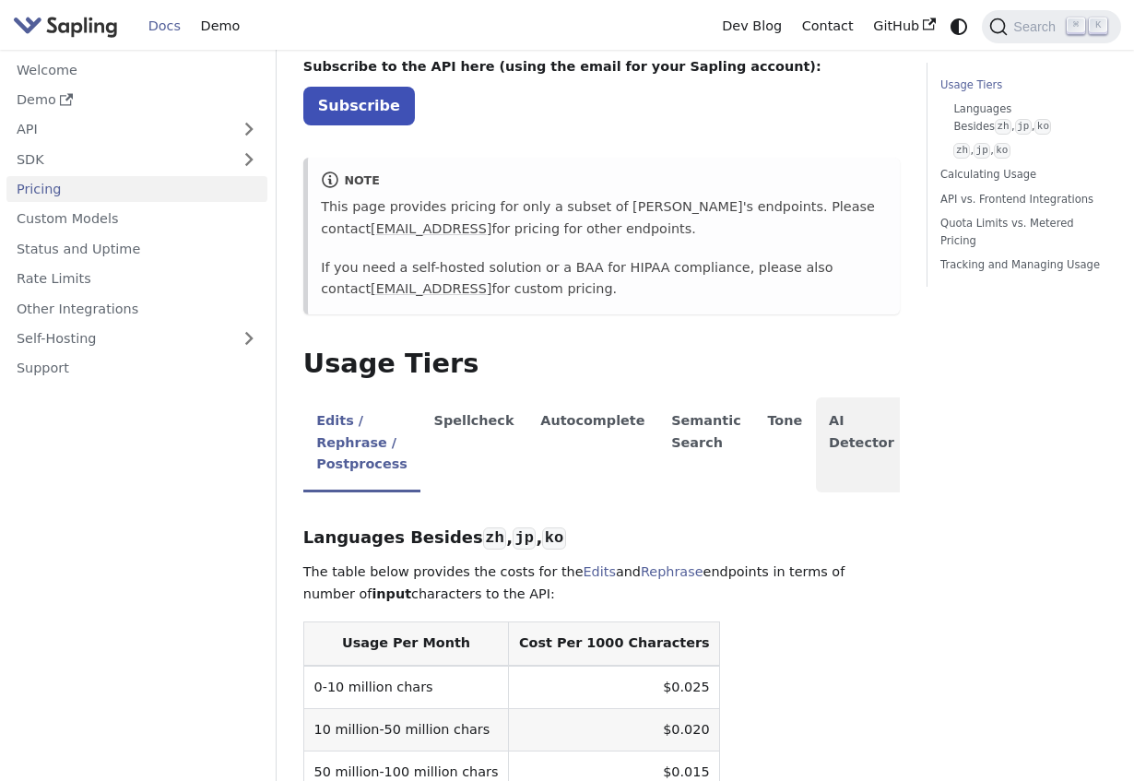
click at [816, 436] on li "AI Detector" at bounding box center [862, 444] width 92 height 95
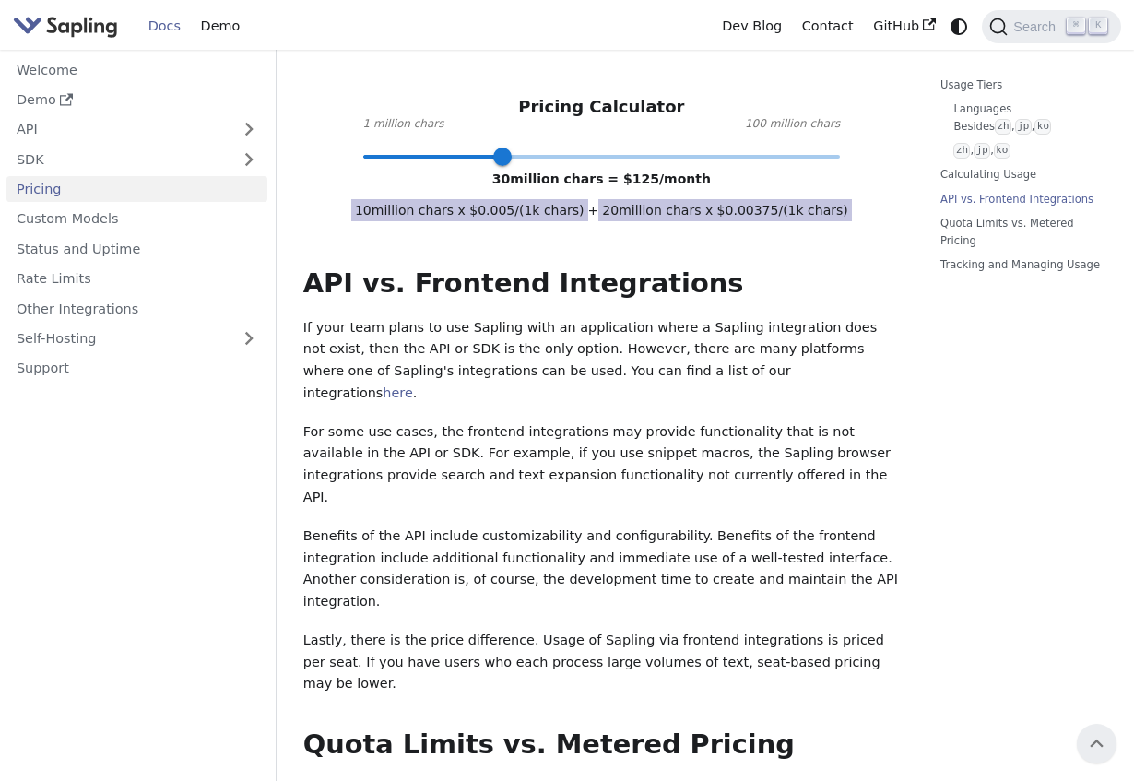
scroll to position [909, 0]
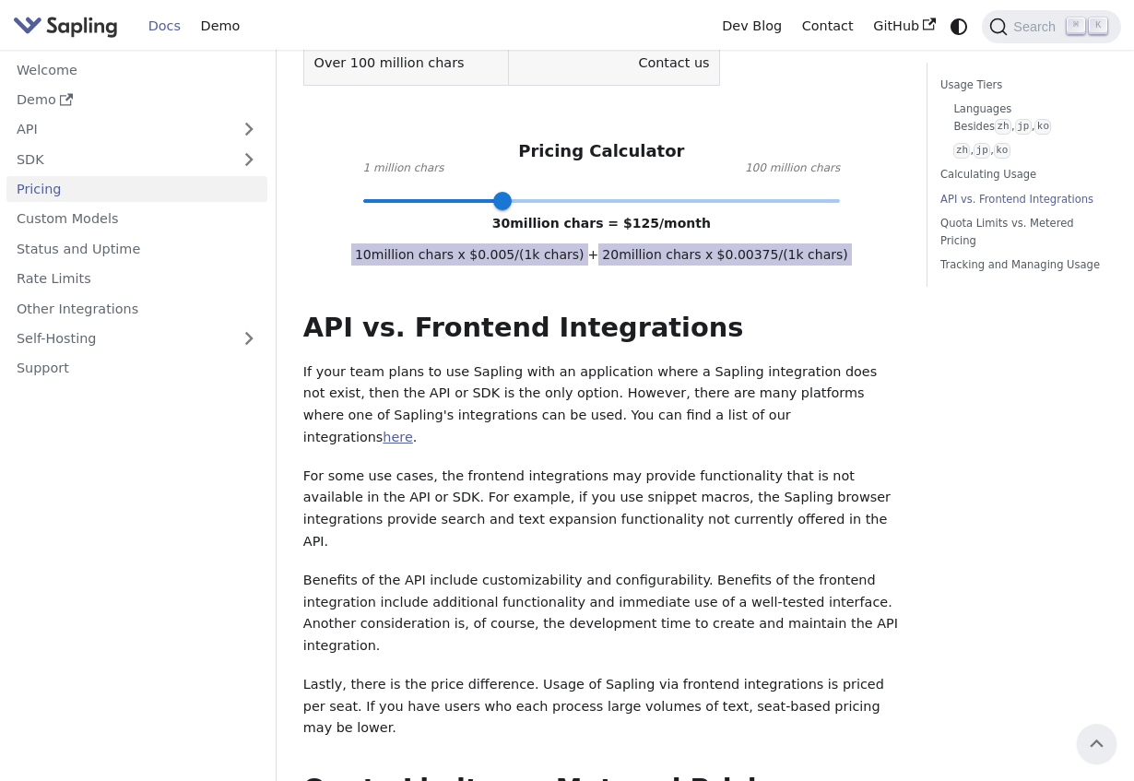
click at [412, 430] on link "here" at bounding box center [397, 437] width 29 height 15
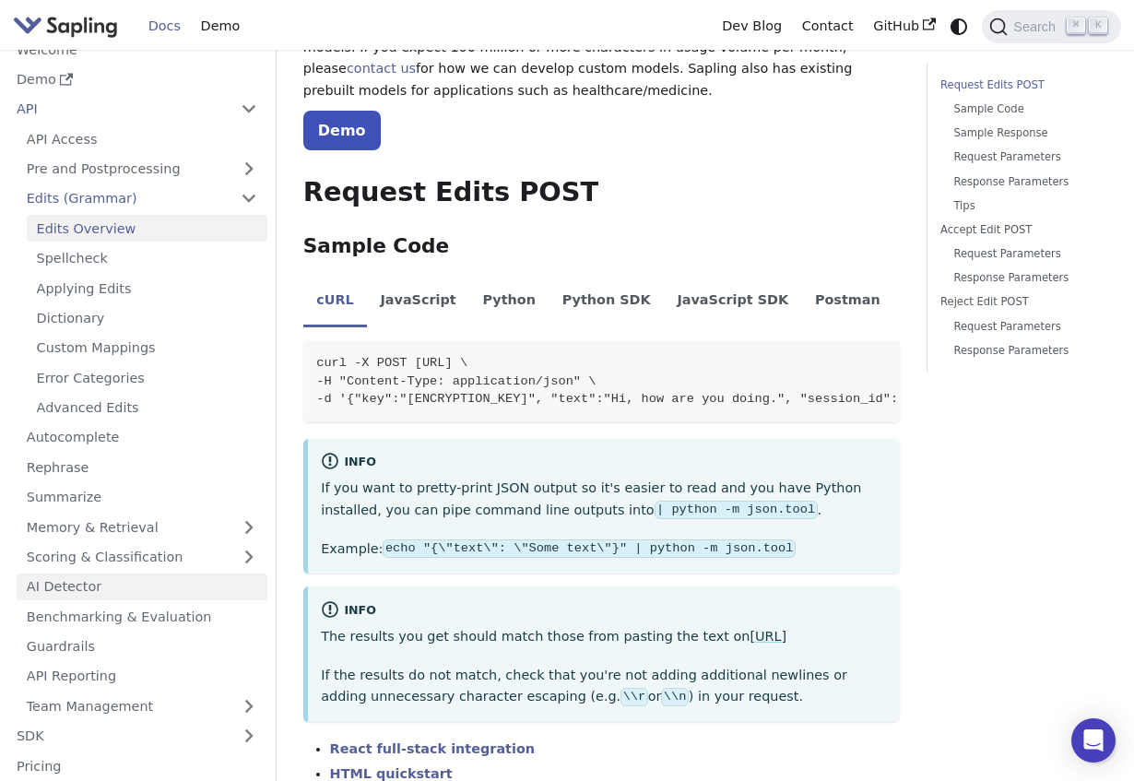
scroll to position [43, 0]
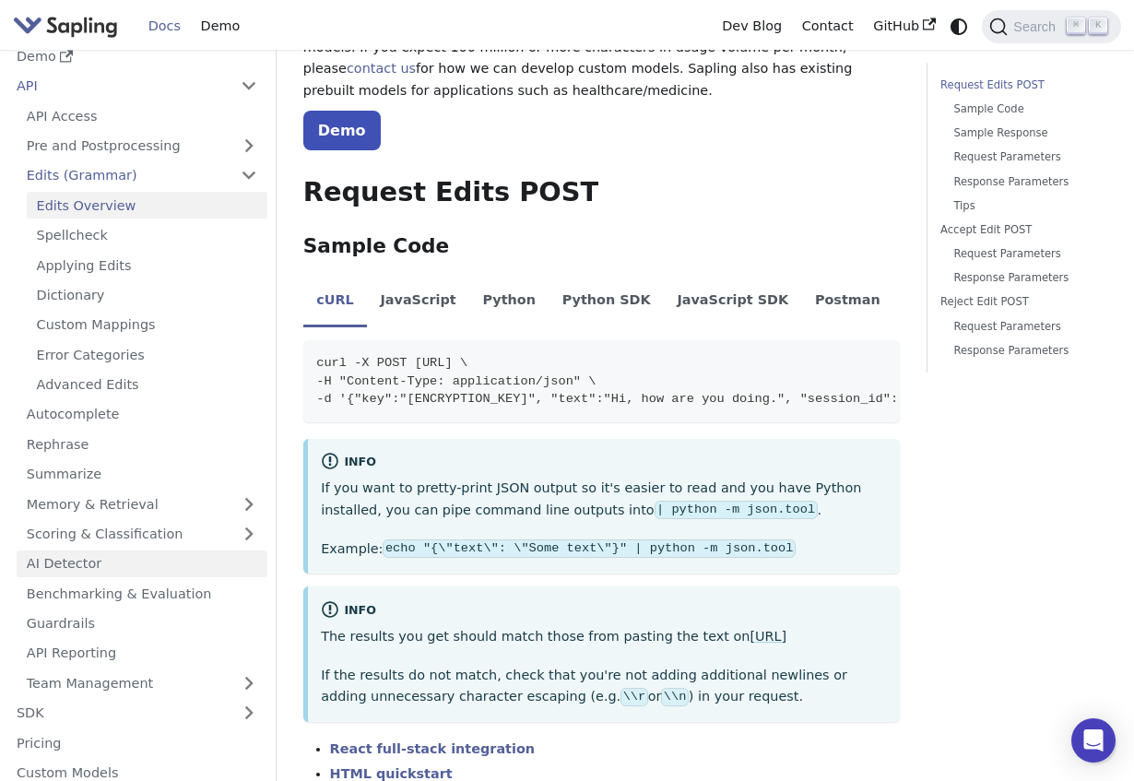
click at [196, 575] on link "AI Detector" at bounding box center [142, 563] width 251 height 27
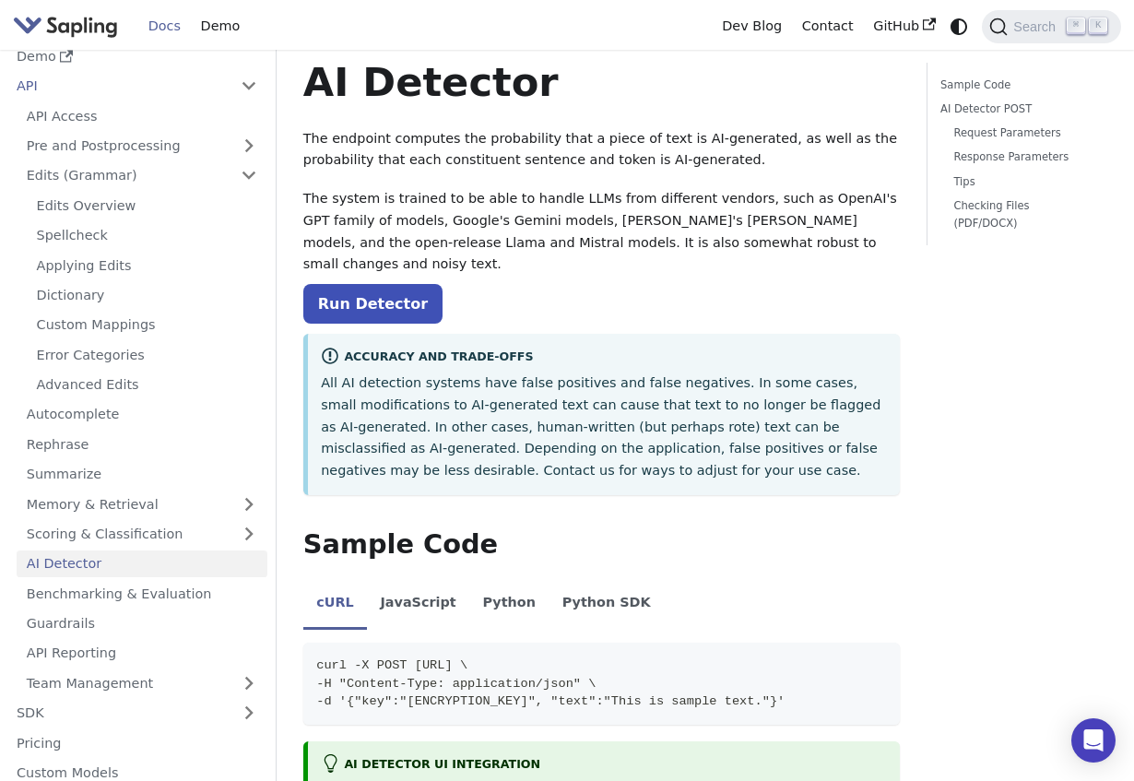
scroll to position [43, 0]
click at [383, 283] on link "Run Detector" at bounding box center [372, 303] width 139 height 40
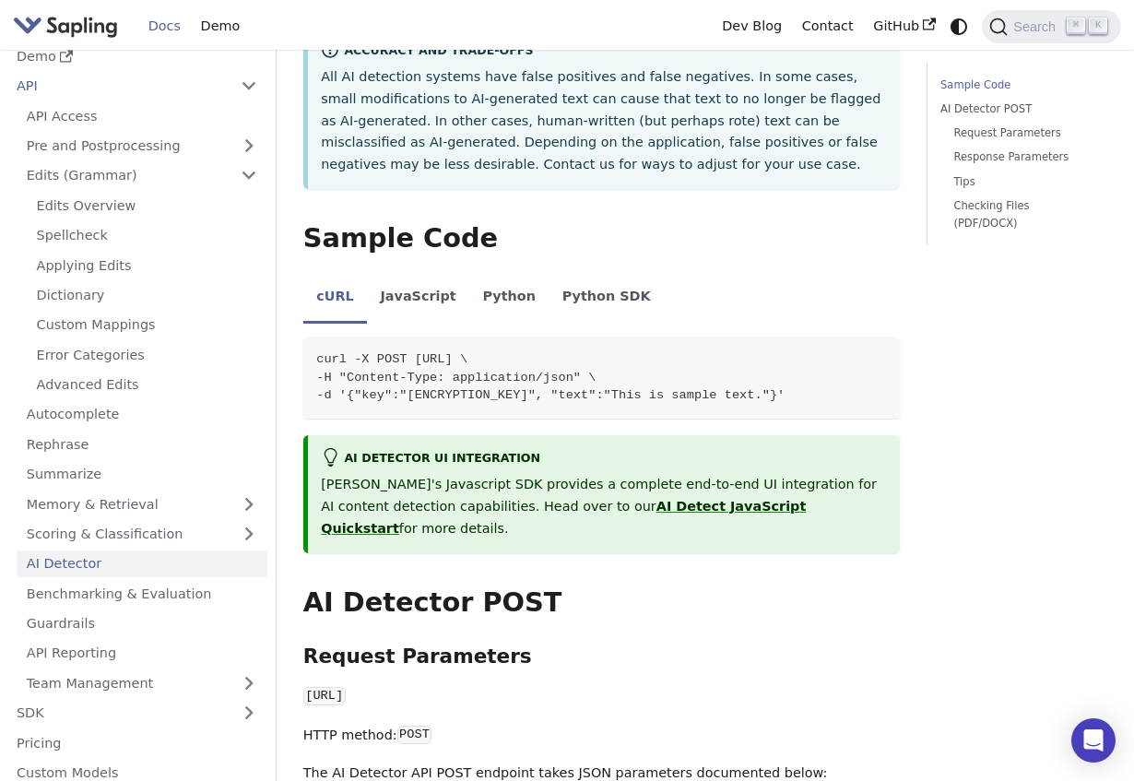
scroll to position [385, 0]
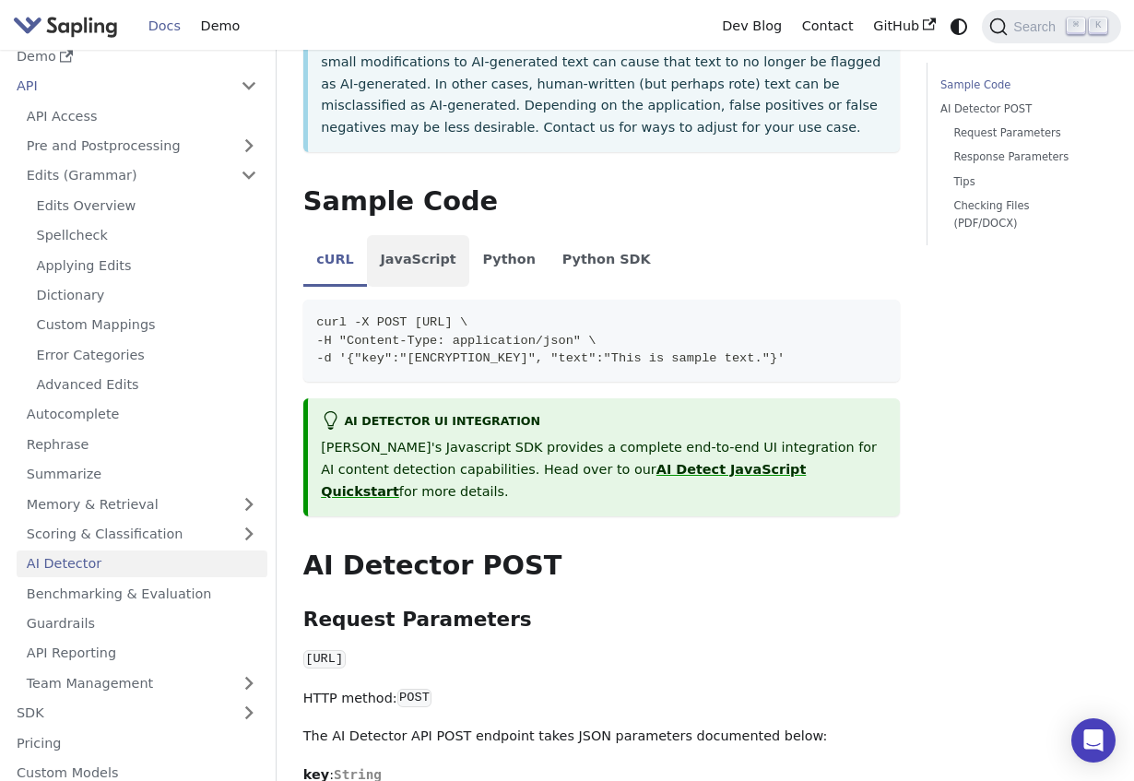
click at [393, 239] on li "JavaScript" at bounding box center [418, 261] width 102 height 52
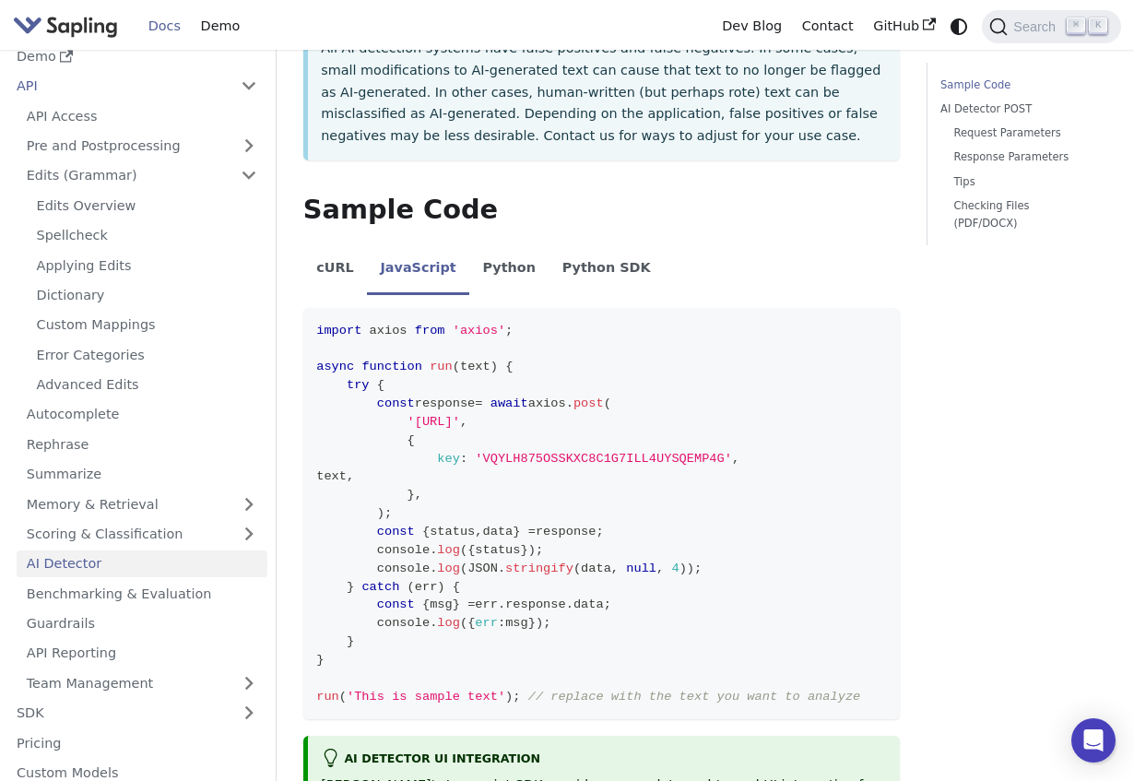
scroll to position [366, 0]
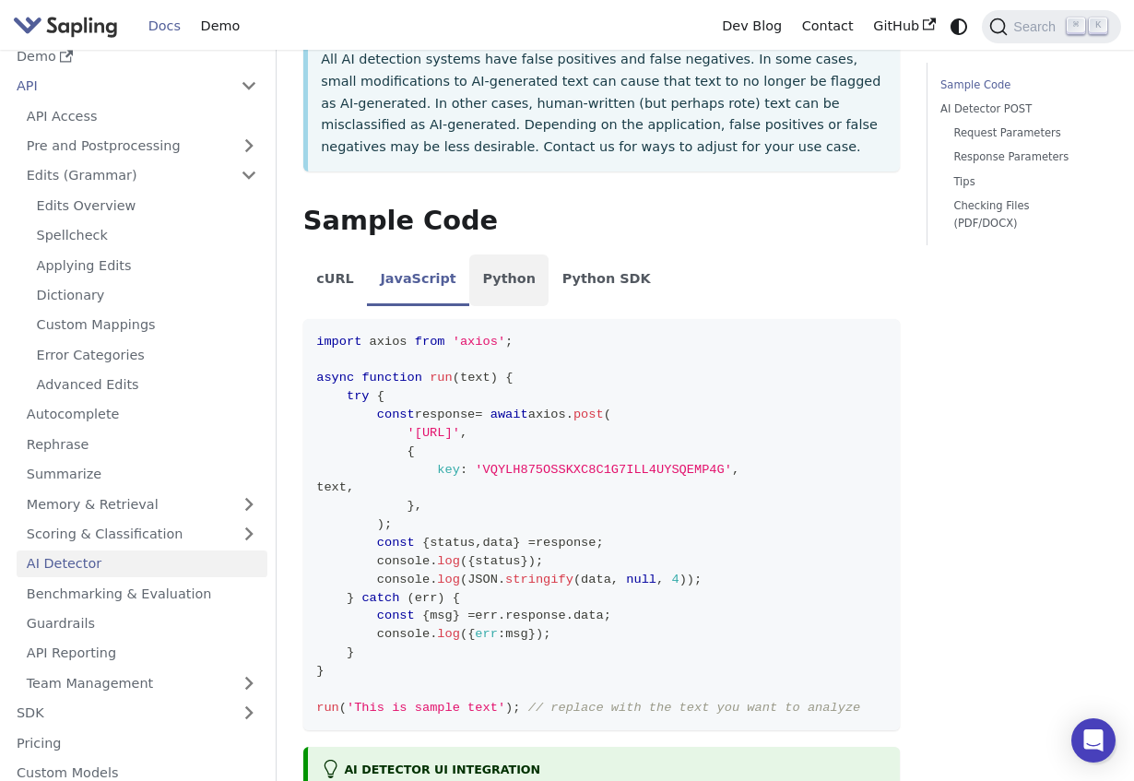
click at [515, 254] on li "Python" at bounding box center [508, 280] width 79 height 52
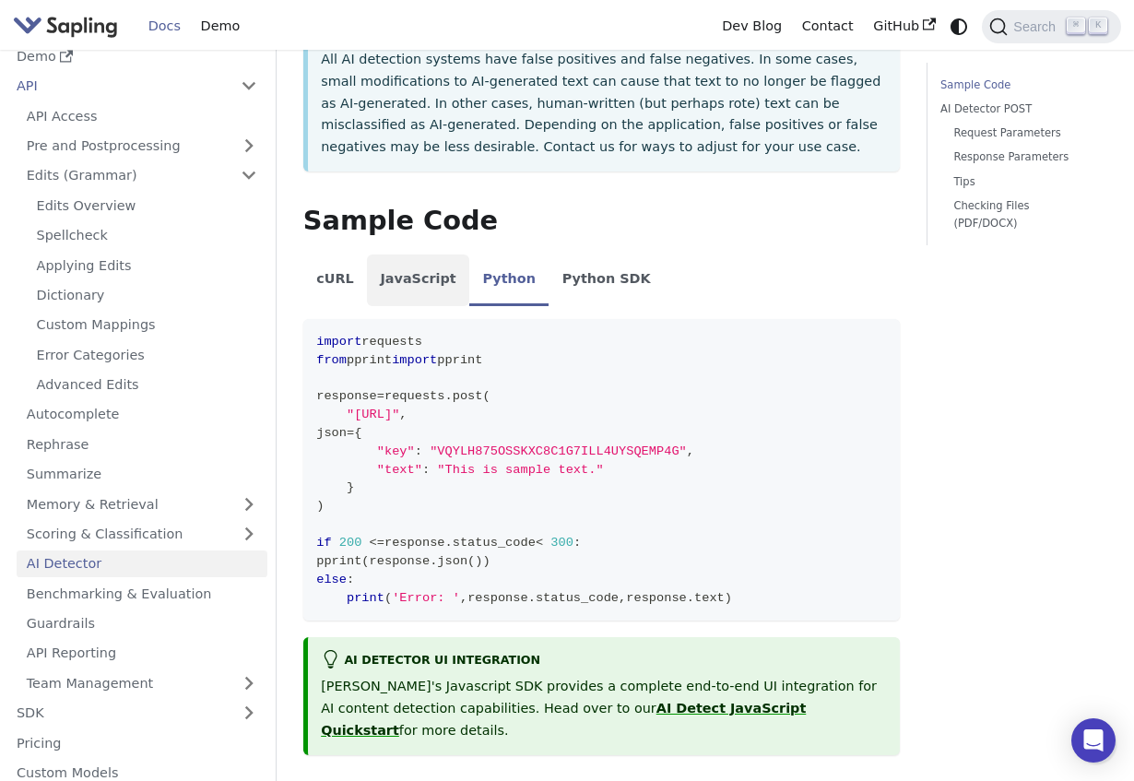
click at [446, 254] on li "JavaScript" at bounding box center [418, 280] width 102 height 52
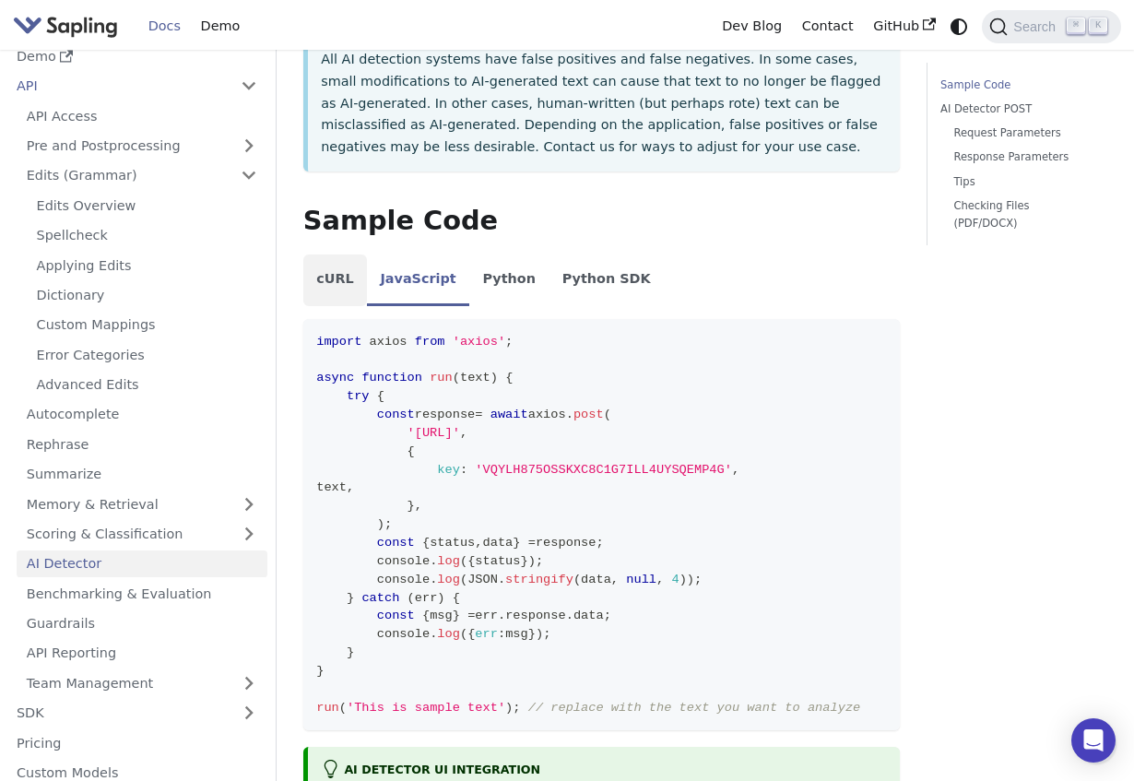
click at [334, 254] on li "cURL" at bounding box center [335, 280] width 64 height 52
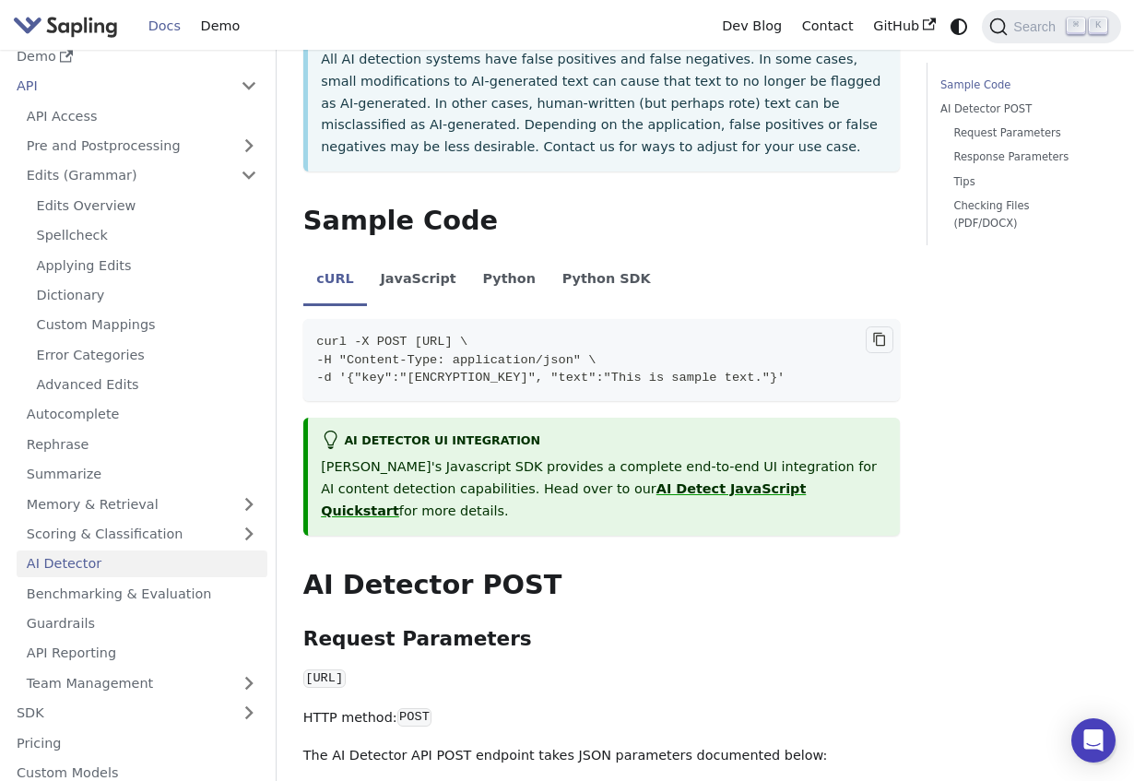
click at [871, 326] on button "Copy code to clipboard" at bounding box center [880, 340] width 28 height 28
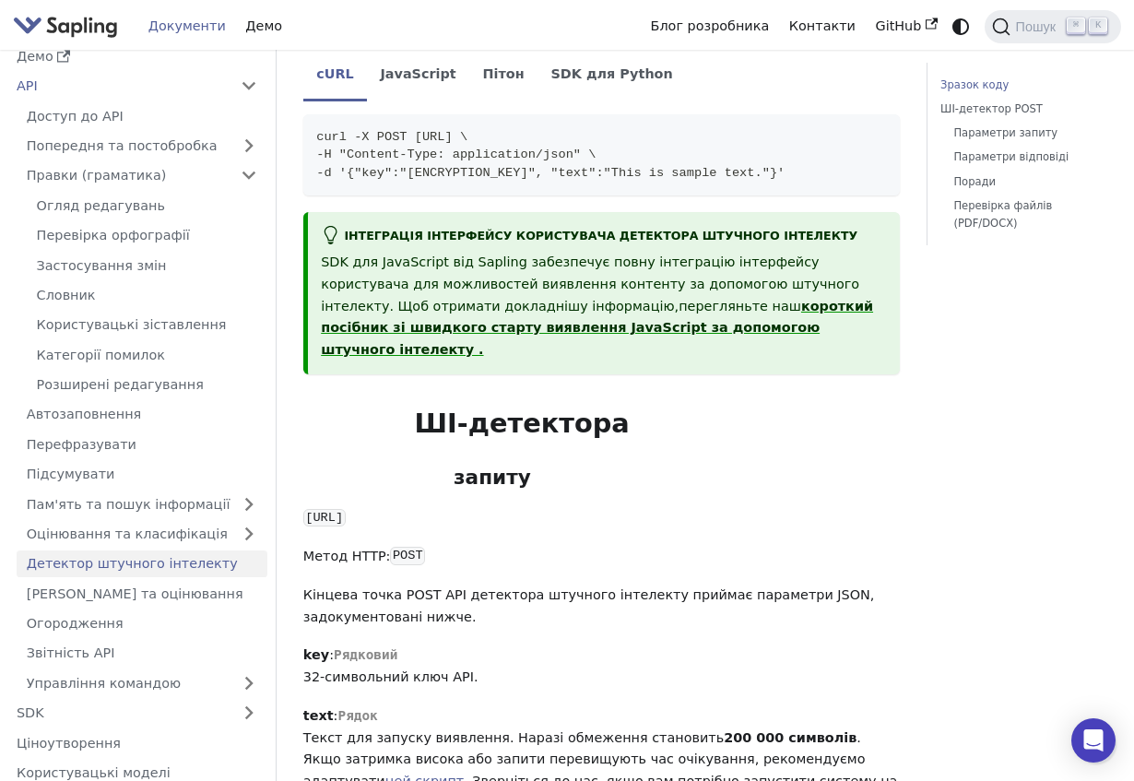
scroll to position [568, 0]
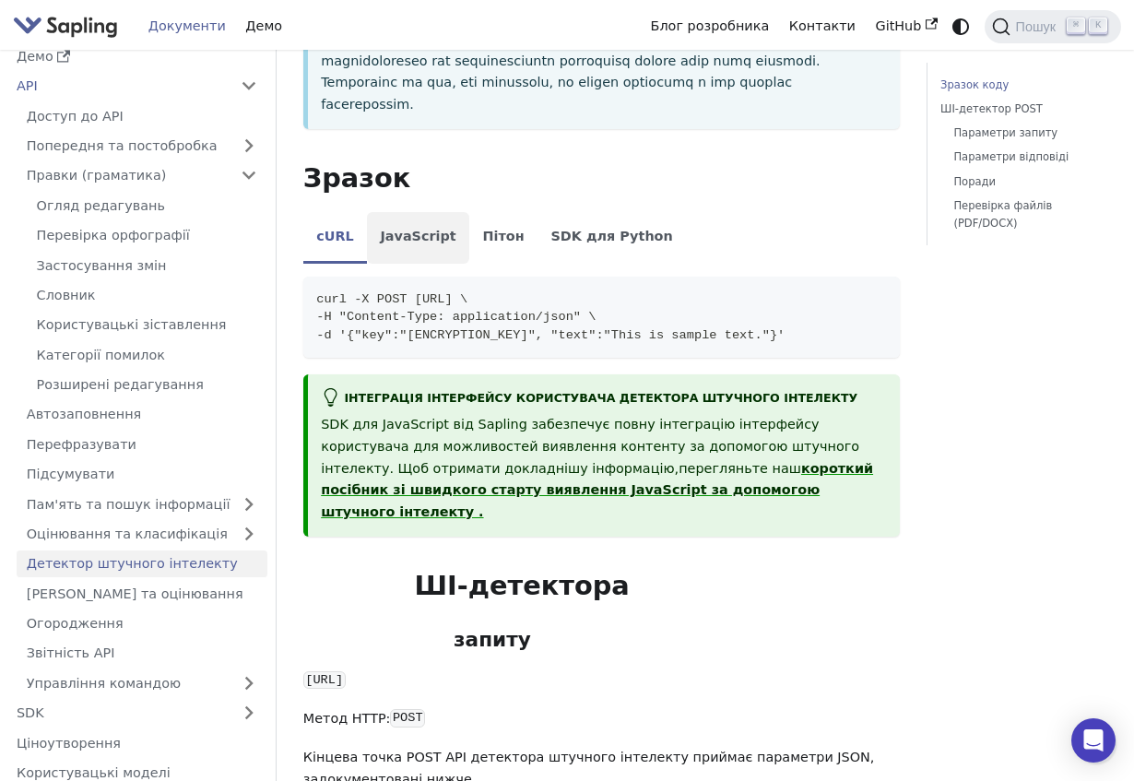
click at [430, 229] on font "JavaScript" at bounding box center [418, 236] width 76 height 15
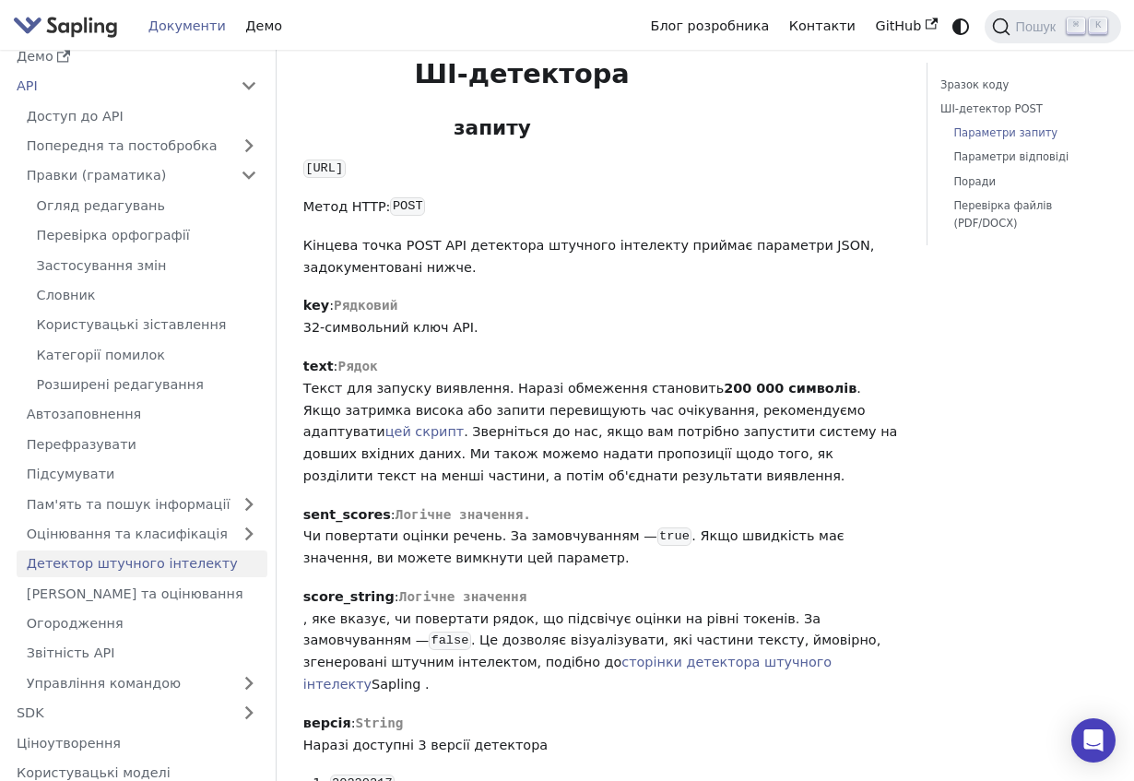
scroll to position [1421, 0]
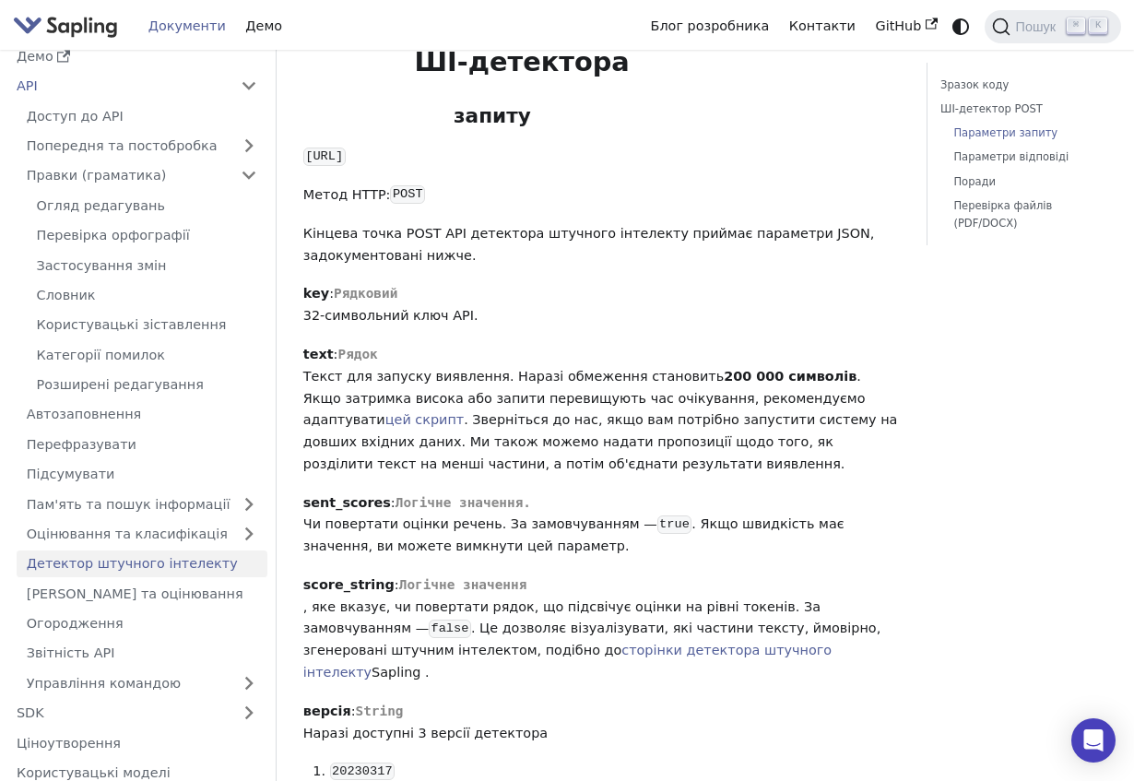
click at [362, 495] on font "sent_scores" at bounding box center [347, 502] width 88 height 15
copy font "sent_scores"
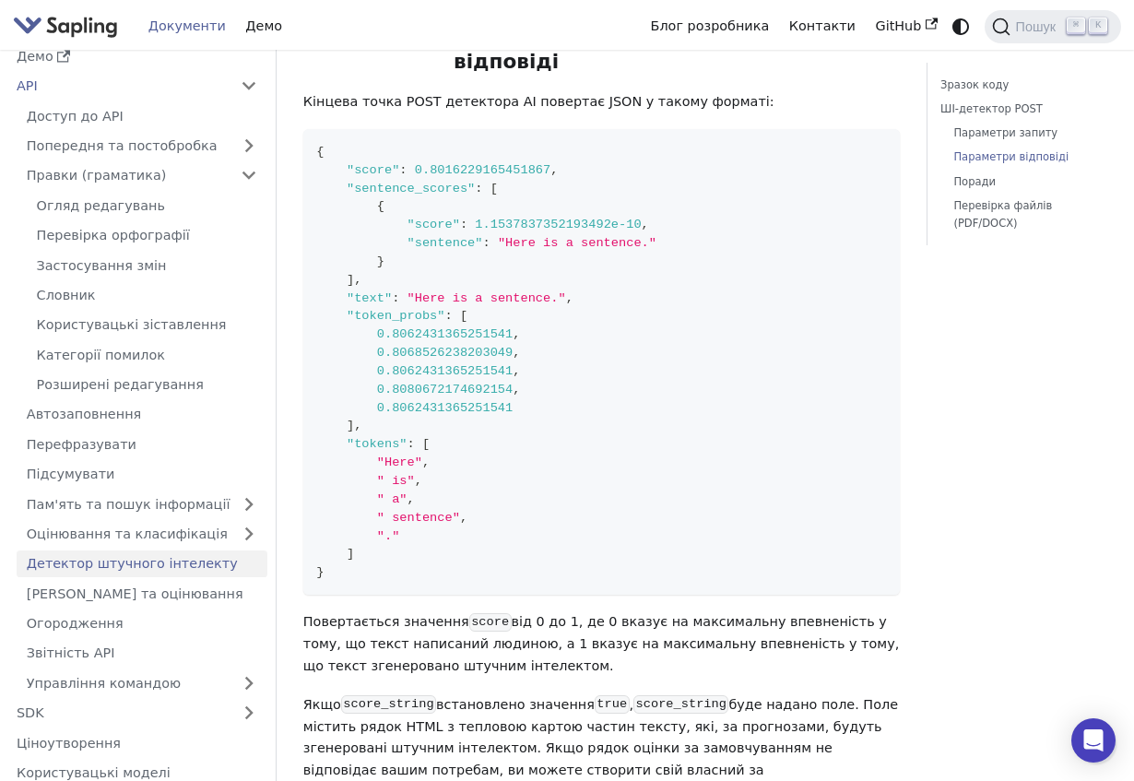
scroll to position [2259, 0]
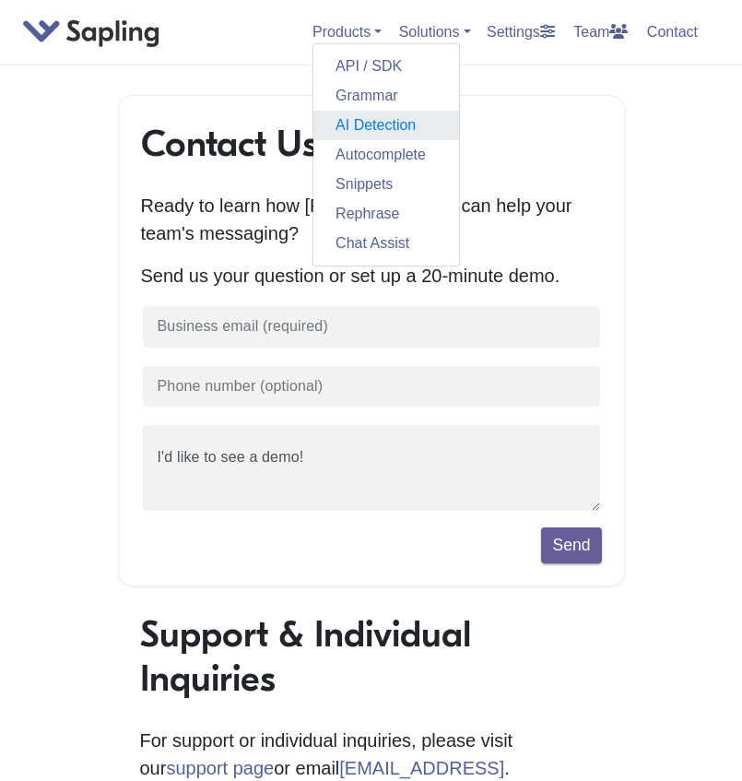
click at [370, 129] on link "AI Detection" at bounding box center [386, 125] width 146 height 29
